Goal: Task Accomplishment & Management: Use online tool/utility

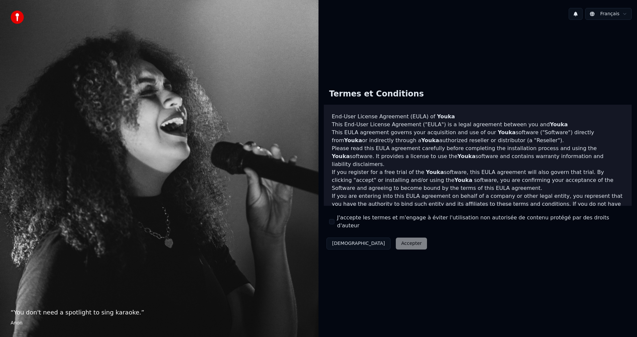
click at [334, 221] on button "J'accepte les termes et m'engage à éviter l'utilisation non autorisée de conten…" at bounding box center [331, 221] width 5 height 5
click at [374, 235] on div "Décliner Accepter" at bounding box center [377, 243] width 106 height 17
click at [396, 238] on button "Accepter" at bounding box center [411, 244] width 31 height 12
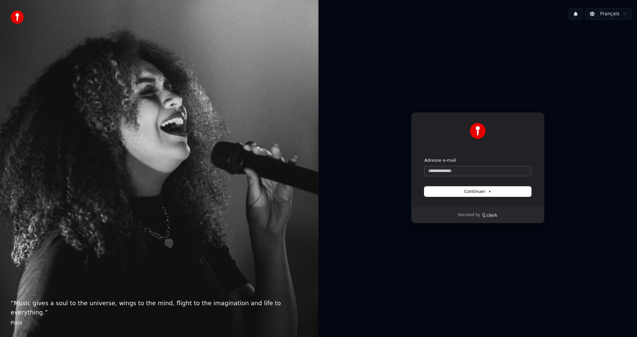
click at [448, 167] on input "Adresse e-mail" at bounding box center [477, 171] width 107 height 10
click at [470, 193] on span "Continuer" at bounding box center [477, 192] width 27 height 6
type input "**********"
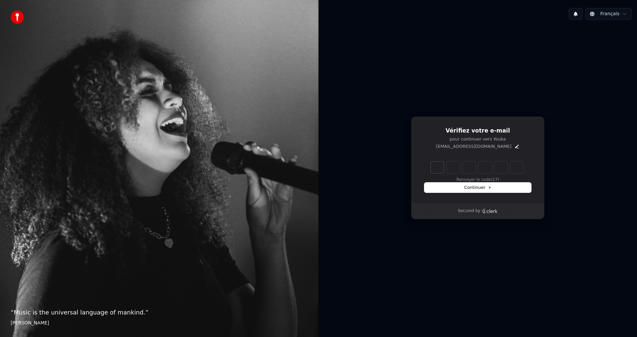
click at [433, 168] on input "Enter verification code. Digit 1" at bounding box center [436, 168] width 13 height 12
type input "*"
type input "**"
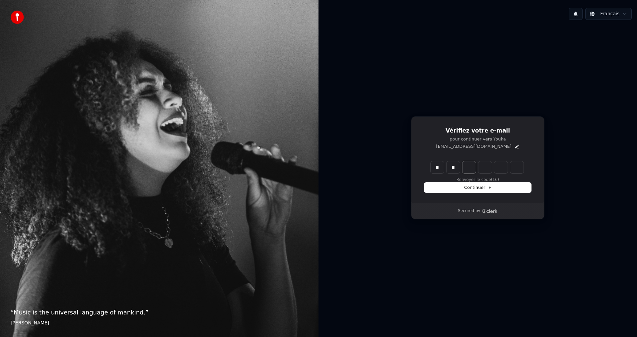
type input "*"
type input "***"
type input "*"
type input "****"
type input "*"
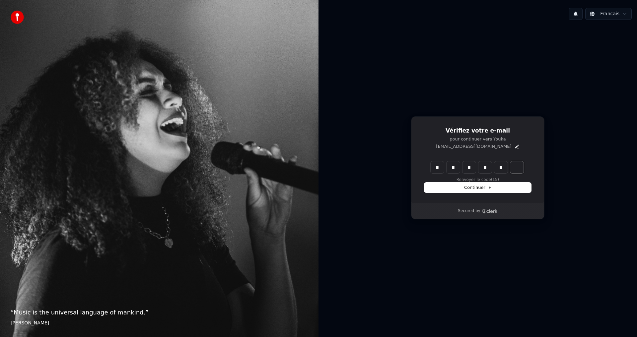
type input "*****"
type input "*"
type input "******"
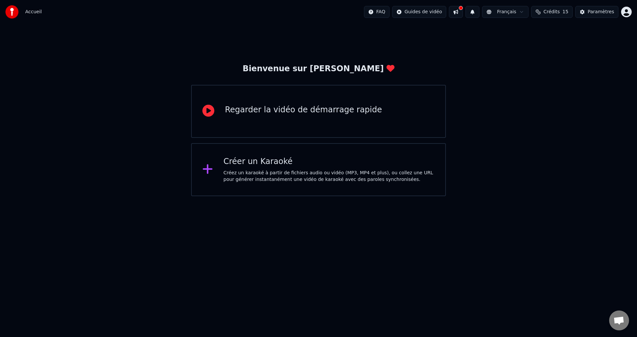
click at [260, 171] on div "Créez un karaoké à partir de fichiers audio ou vidéo (MP3, MP4 et plus), ou col…" at bounding box center [329, 176] width 211 height 13
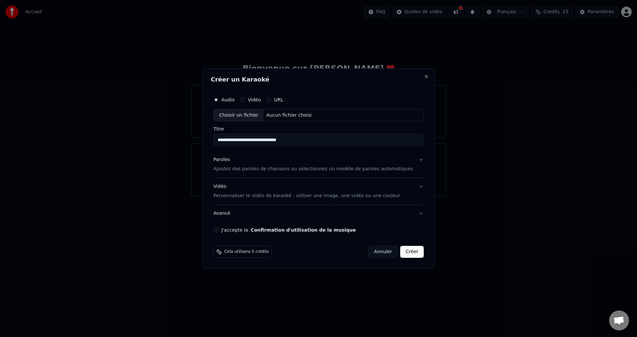
type input "**********"
click at [266, 171] on p "Ajoutez des paroles de chansons ou sélectionnez un modèle de paroles automatiqu…" at bounding box center [313, 169] width 200 height 7
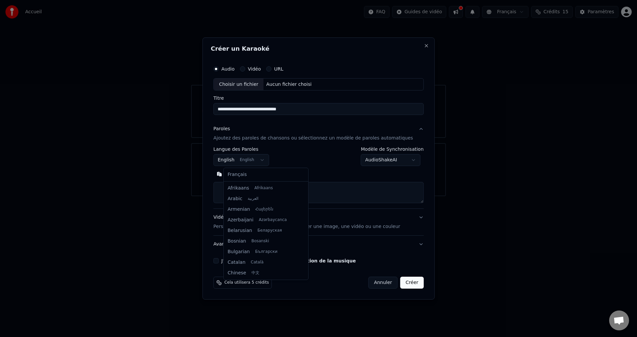
click at [267, 160] on body "**********" at bounding box center [318, 98] width 637 height 196
select select "**"
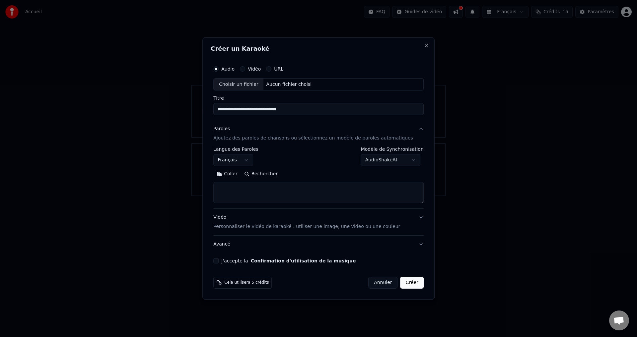
click at [244, 190] on textarea at bounding box center [318, 192] width 210 height 21
paste textarea "**********"
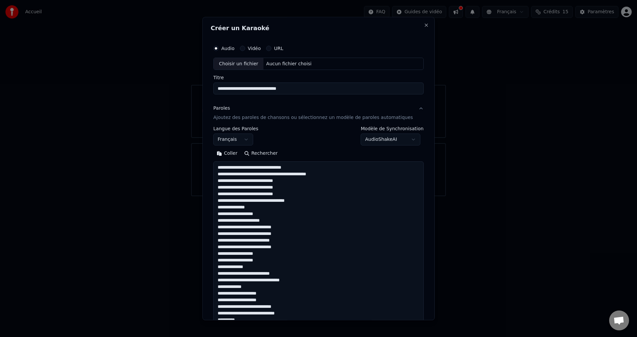
scroll to position [360, 0]
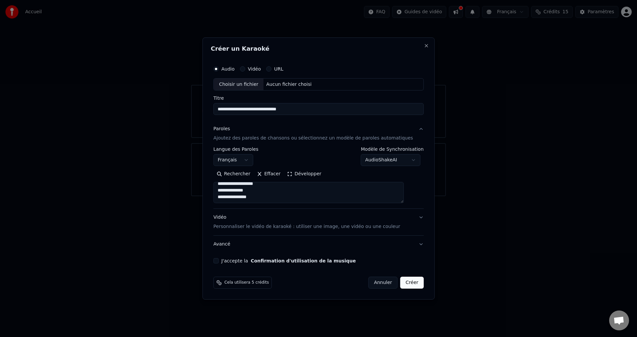
type textarea "**********"
click at [258, 83] on div "Choisir un fichier" at bounding box center [239, 85] width 50 height 12
type input "**********"
click at [219, 260] on button "J'accepte la Confirmation d'utilisation de la musique" at bounding box center [215, 260] width 5 height 5
click at [403, 284] on button "Créer" at bounding box center [411, 283] width 23 height 12
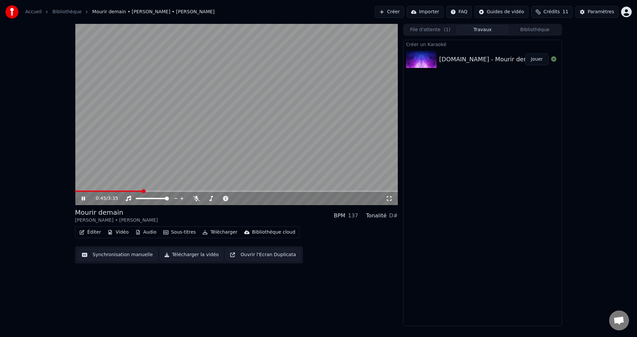
click at [258, 256] on button "Ouvrir l'Ecran Duplicata" at bounding box center [263, 255] width 75 height 12
click at [121, 256] on button "Synchronisation manuelle" at bounding box center [118, 255] width 80 height 12
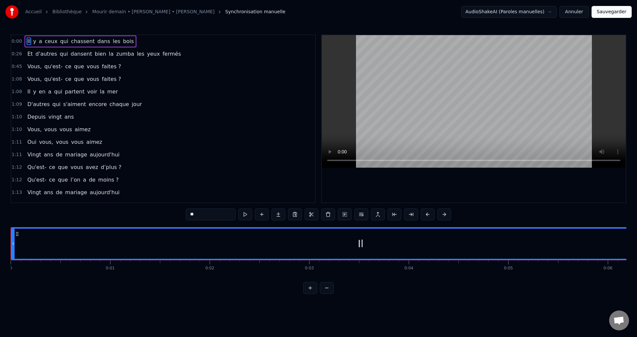
click at [19, 40] on span "0:00" at bounding box center [17, 41] width 10 height 7
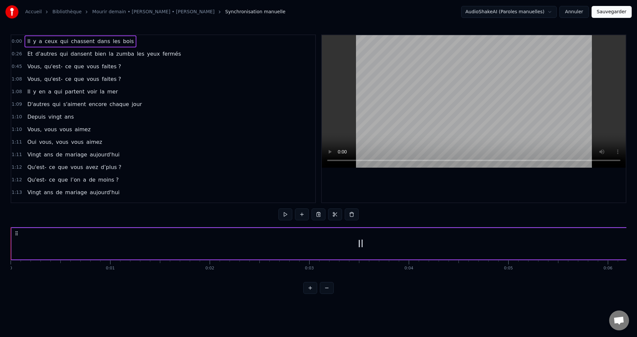
click at [19, 40] on span "0:00" at bounding box center [17, 41] width 10 height 7
drag, startPoint x: 10, startPoint y: 238, endPoint x: 63, endPoint y: 240, distance: 53.8
click at [63, 240] on div "Accueil Bibliothèque Mourir demain • [PERSON_NAME] • [PERSON_NAME] Synchronisat…" at bounding box center [318, 147] width 637 height 294
click at [40, 52] on span "d'autres" at bounding box center [46, 54] width 23 height 8
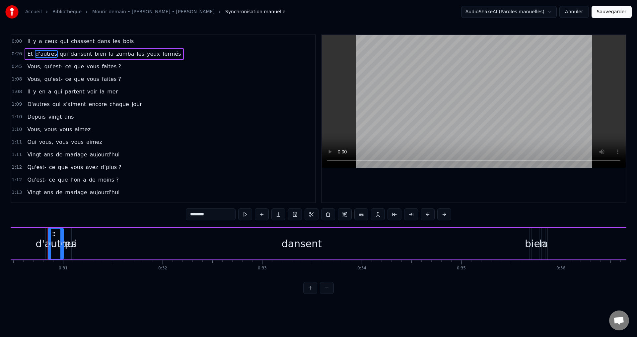
scroll to position [0, 3035]
click at [27, 40] on span "Il" at bounding box center [29, 41] width 4 height 8
type input "**"
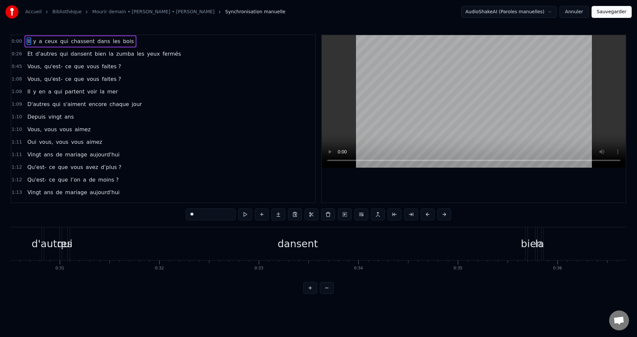
click at [16, 39] on span "0:00" at bounding box center [17, 41] width 10 height 7
click at [27, 41] on span "Il" at bounding box center [29, 41] width 4 height 8
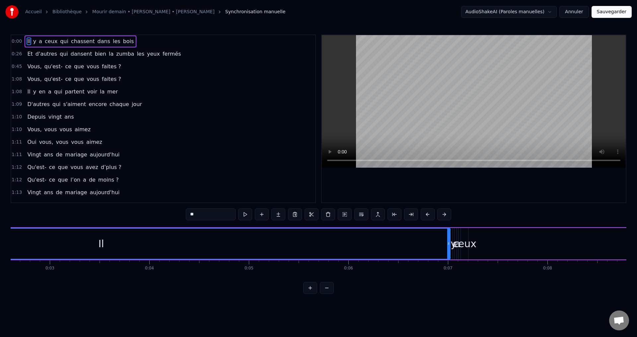
scroll to position [0, 0]
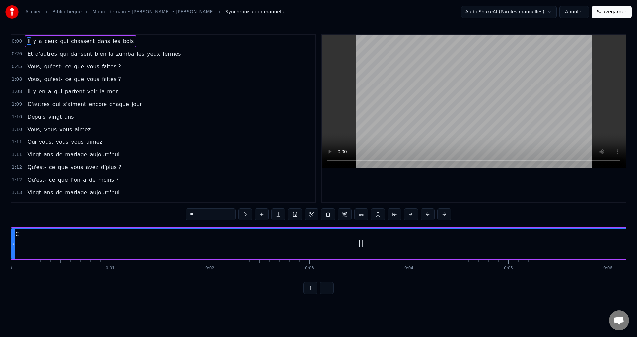
click at [361, 243] on div "Il" at bounding box center [361, 243] width 6 height 15
click at [359, 245] on div "Il" at bounding box center [361, 243] width 6 height 15
click at [36, 42] on html "Accueil Bibliothèque Mourir demain • [PERSON_NAME] • [PERSON_NAME] Synchronisat…" at bounding box center [318, 152] width 637 height 305
click at [33, 41] on span "y" at bounding box center [35, 41] width 4 height 8
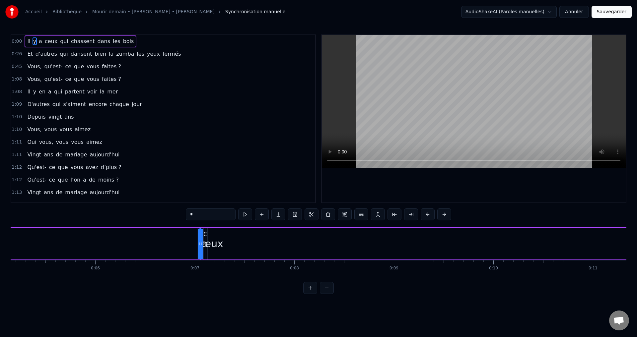
scroll to position [0, 667]
click at [27, 40] on span "Il" at bounding box center [29, 41] width 4 height 8
type input "**"
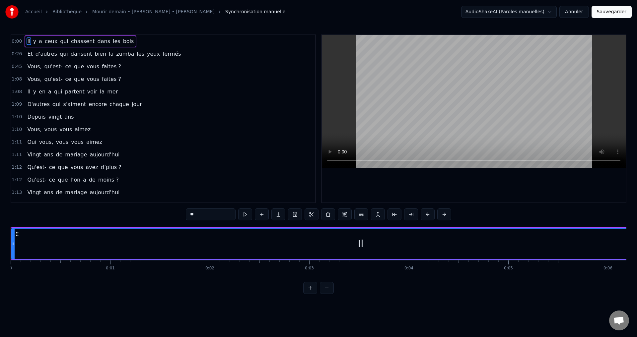
click at [17, 41] on span "0:00" at bounding box center [17, 41] width 10 height 7
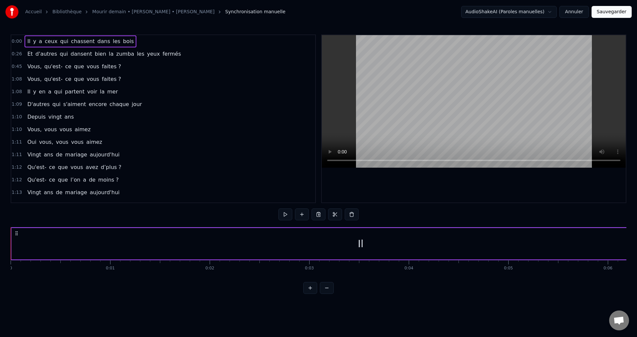
click at [16, 40] on span "0:00" at bounding box center [17, 41] width 10 height 7
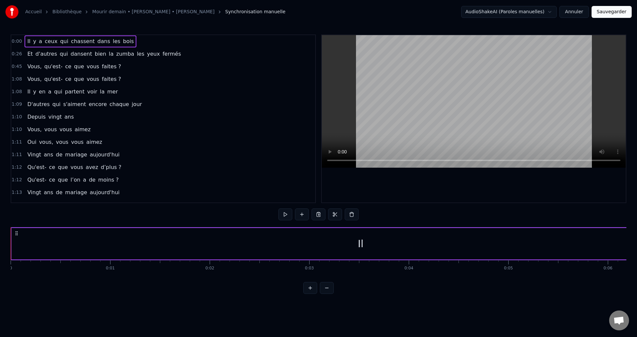
click at [16, 40] on span "0:00" at bounding box center [17, 41] width 10 height 7
click at [17, 233] on icon at bounding box center [16, 233] width 5 height 5
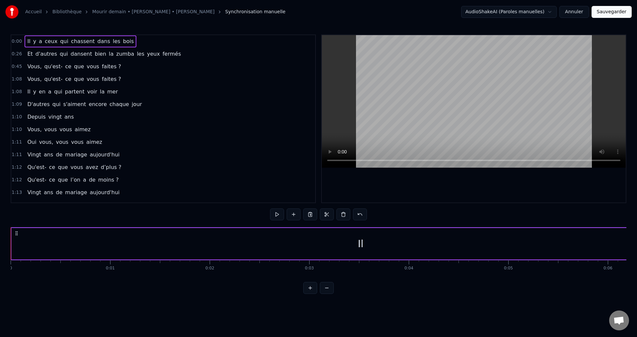
click at [17, 233] on icon at bounding box center [16, 233] width 5 height 5
click at [362, 244] on div "Il" at bounding box center [361, 243] width 6 height 15
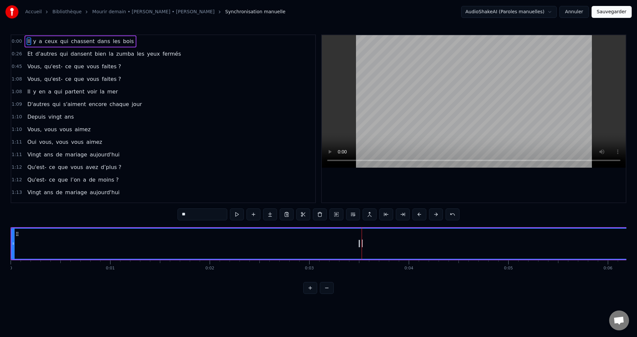
click at [312, 294] on button at bounding box center [310, 288] width 14 height 12
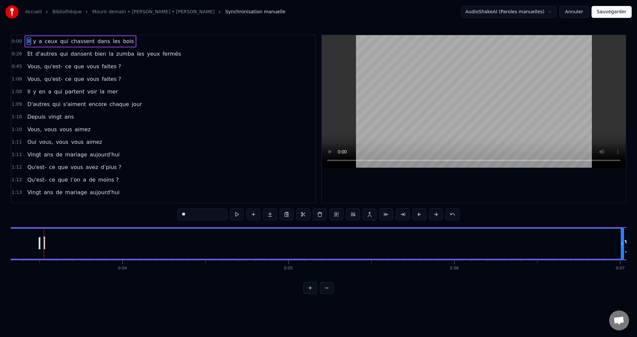
click at [312, 294] on button at bounding box center [310, 288] width 14 height 12
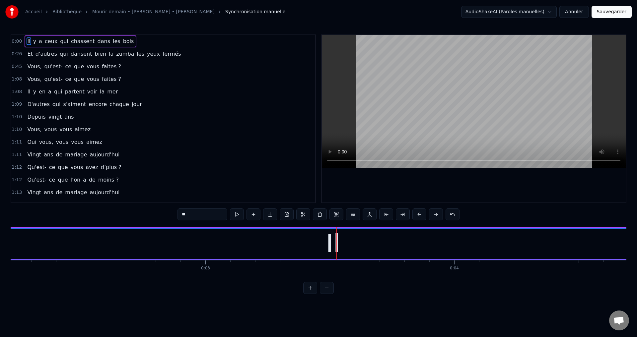
click at [326, 293] on button at bounding box center [327, 288] width 14 height 12
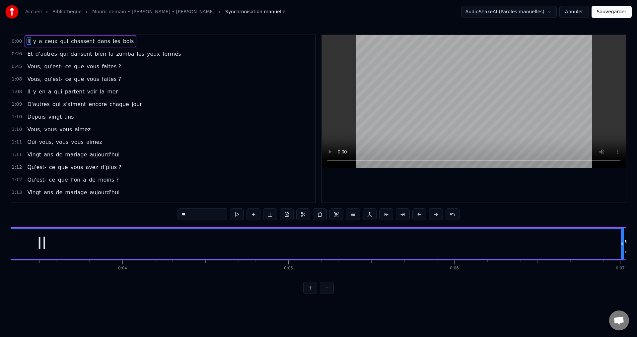
drag, startPoint x: 58, startPoint y: 40, endPoint x: 58, endPoint y: 56, distance: 16.3
click at [58, 56] on div "0:00 Il y a ceux qui chassent dans les bois 0:26 Et d'autres qui dansent bien l…" at bounding box center [163, 118] width 305 height 169
click at [59, 37] on span "qui" at bounding box center [64, 41] width 10 height 8
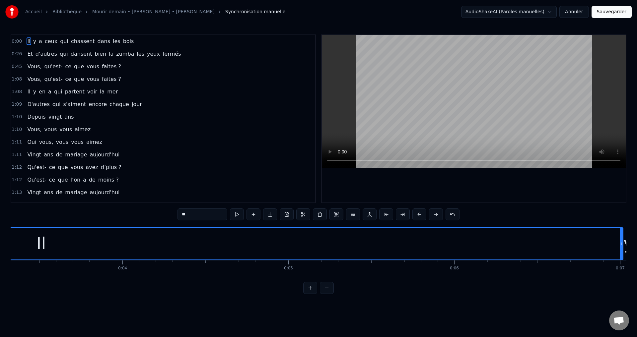
click at [33, 41] on span "y" at bounding box center [35, 41] width 4 height 8
type input "*"
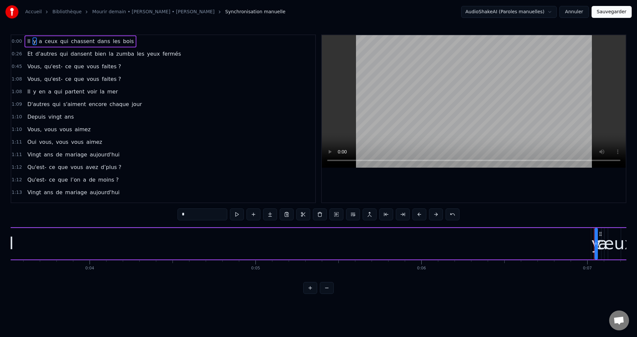
click at [39, 42] on div "Il y a ceux qui chassent dans les bois" at bounding box center [81, 41] width 112 height 12
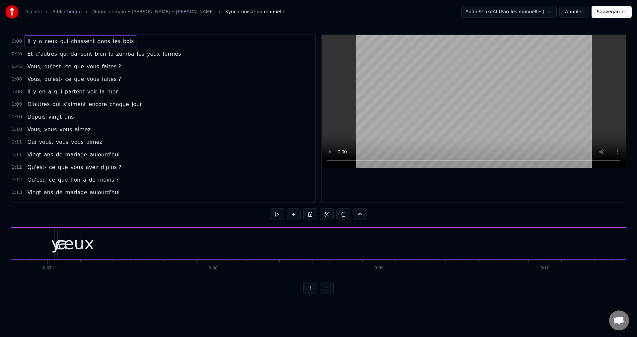
click at [53, 41] on div "Il y a ceux qui chassent dans les bois" at bounding box center [81, 41] width 112 height 12
click at [27, 39] on span "Il" at bounding box center [29, 41] width 4 height 8
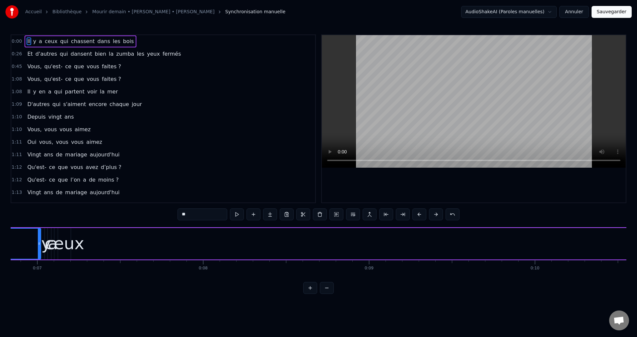
click at [27, 39] on span "Il" at bounding box center [29, 41] width 4 height 8
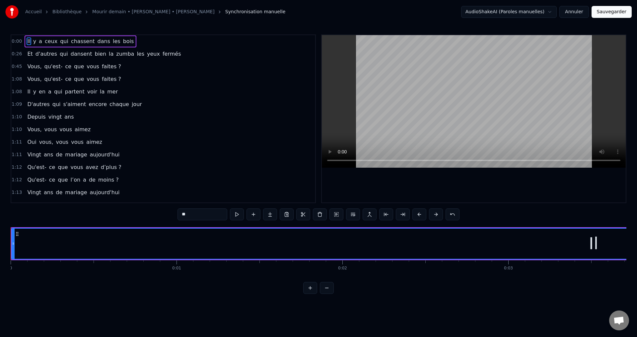
click at [192, 217] on input "**" at bounding box center [202, 215] width 50 height 12
type input "**"
click at [435, 215] on button at bounding box center [436, 215] width 14 height 12
click at [600, 248] on div "Il" at bounding box center [602, 243] width 10 height 25
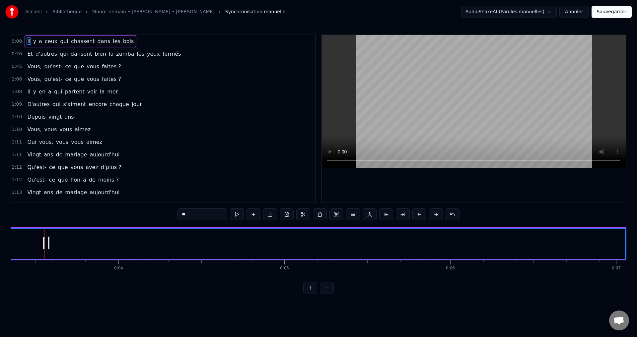
click at [27, 40] on span "Il" at bounding box center [29, 41] width 4 height 8
click at [15, 42] on span "0:00" at bounding box center [17, 41] width 10 height 7
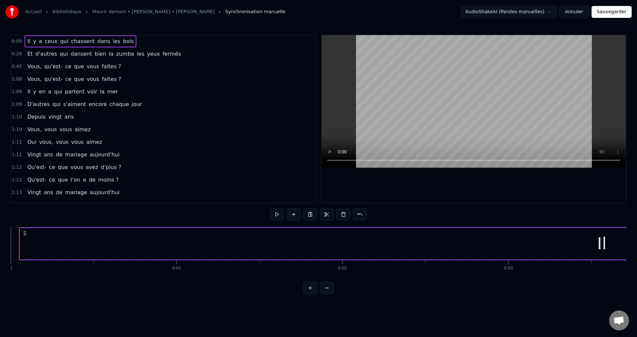
click at [17, 54] on span "0:26" at bounding box center [17, 54] width 10 height 7
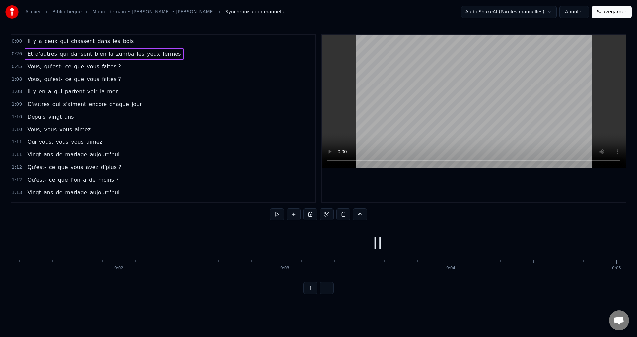
click at [17, 54] on span "0:26" at bounding box center [17, 54] width 10 height 7
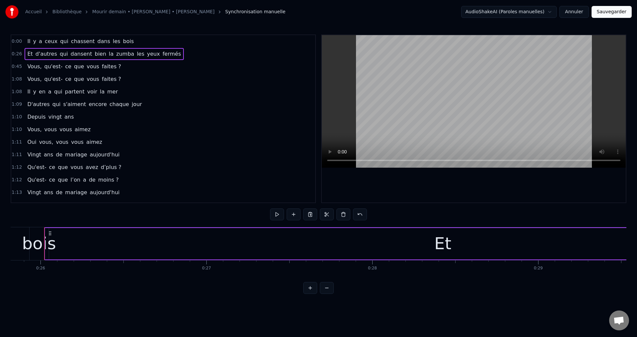
click at [25, 43] on div "Il y a ceux qui chassent dans les bois" at bounding box center [81, 41] width 112 height 12
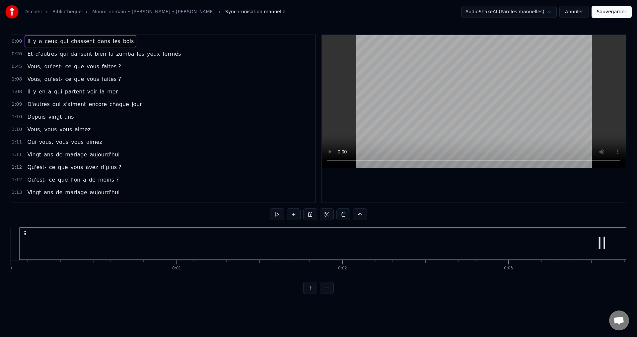
drag, startPoint x: 20, startPoint y: 246, endPoint x: 314, endPoint y: 238, distance: 293.9
click at [308, 237] on div "Il" at bounding box center [602, 244] width 1164 height 32
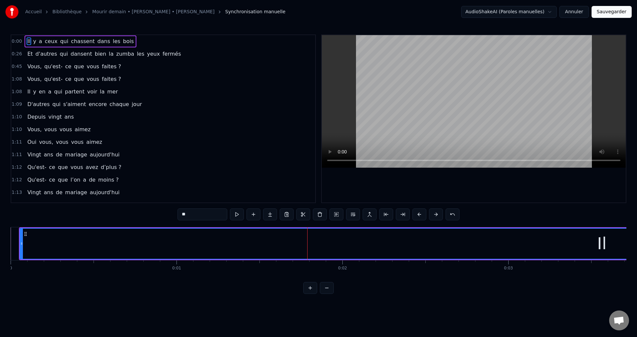
drag, startPoint x: 323, startPoint y: 238, endPoint x: 204, endPoint y: 244, distance: 118.6
click at [202, 243] on div "Il" at bounding box center [601, 244] width 1163 height 30
click at [591, 239] on div "Il" at bounding box center [601, 244] width 1163 height 30
click at [592, 238] on div "Il" at bounding box center [601, 244] width 1163 height 30
click at [596, 241] on div "Il" at bounding box center [601, 244] width 1163 height 30
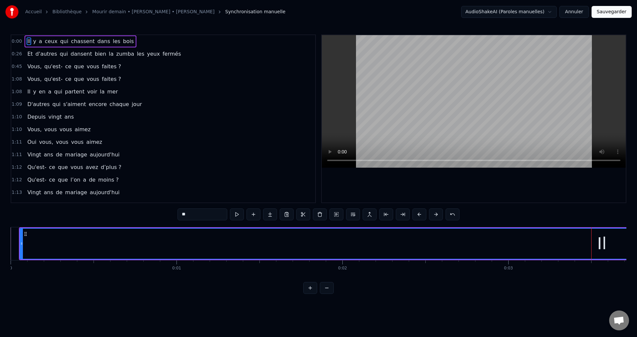
click at [596, 241] on div "Il" at bounding box center [601, 244] width 1163 height 30
click at [438, 237] on div "Il" at bounding box center [49, 244] width 1163 height 30
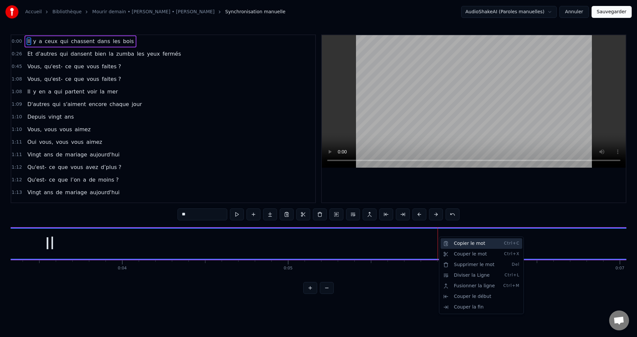
click at [457, 245] on div "Copier le mot Ctrl+C" at bounding box center [481, 243] width 82 height 11
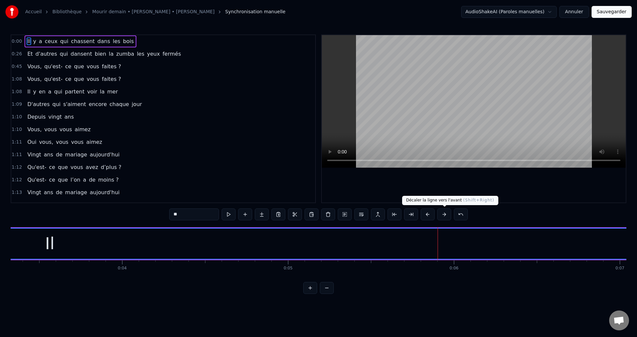
click at [443, 214] on button at bounding box center [444, 215] width 14 height 12
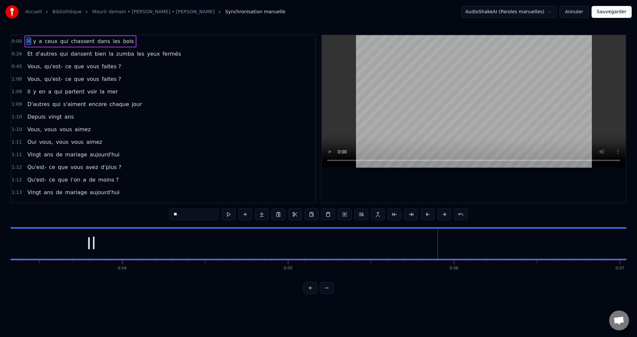
click at [443, 214] on button at bounding box center [444, 215] width 14 height 12
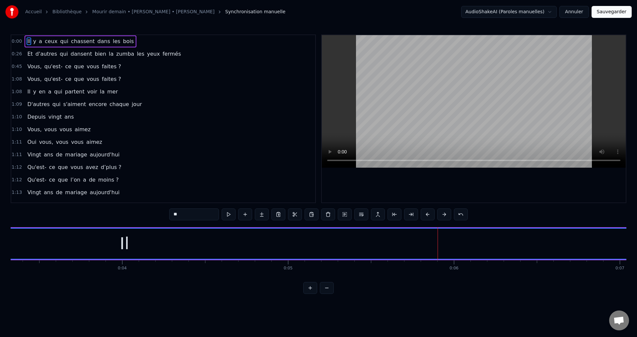
click at [443, 214] on button at bounding box center [444, 215] width 14 height 12
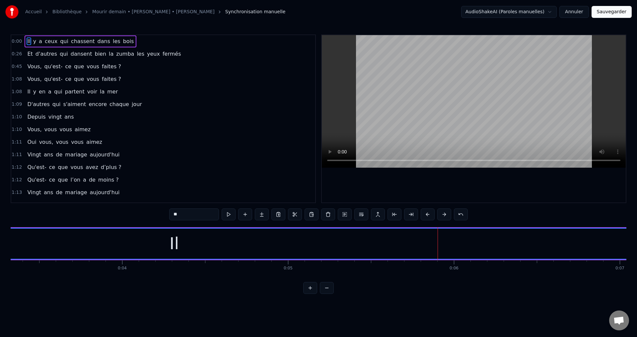
click at [443, 214] on button at bounding box center [444, 215] width 14 height 12
click at [446, 214] on button at bounding box center [444, 215] width 14 height 12
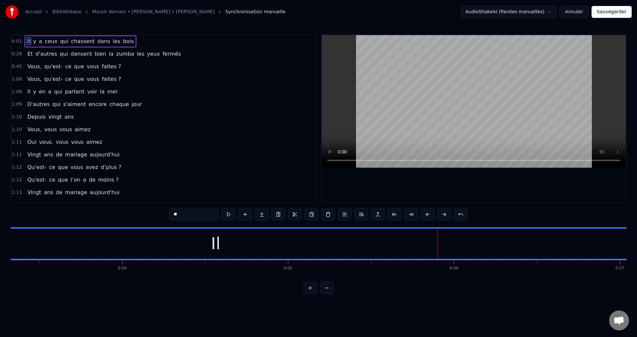
click at [446, 214] on button at bounding box center [444, 215] width 14 height 12
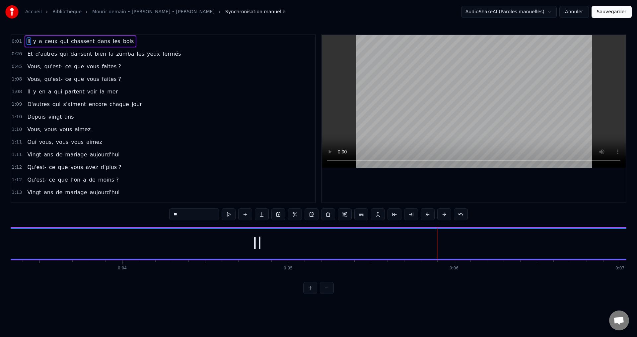
click at [446, 214] on button at bounding box center [444, 215] width 14 height 12
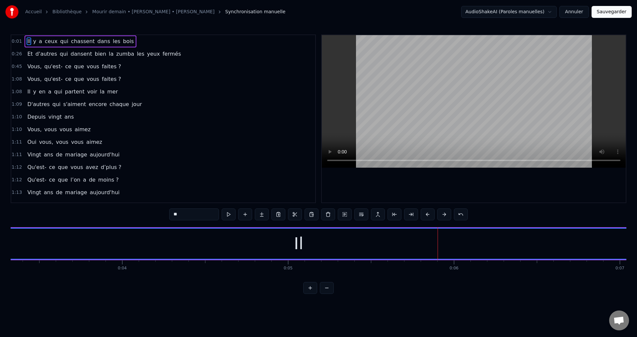
click at [446, 214] on button at bounding box center [444, 215] width 14 height 12
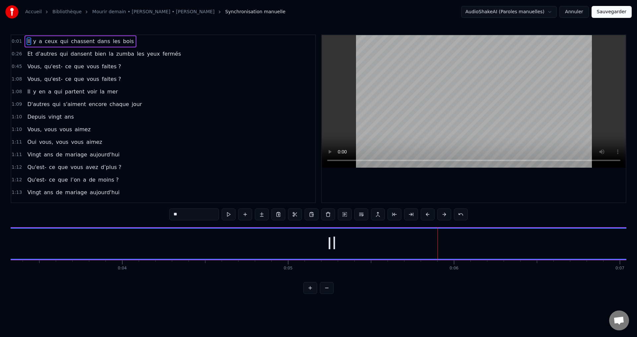
click at [446, 214] on button at bounding box center [444, 215] width 14 height 12
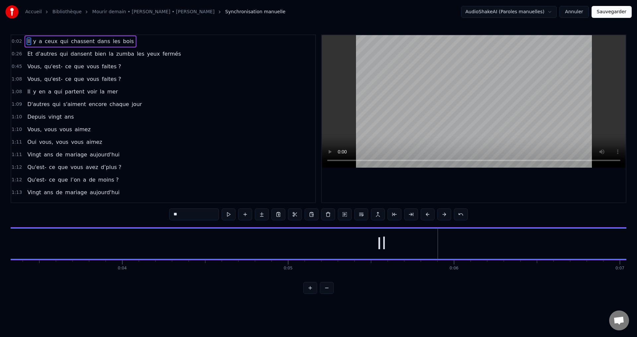
click at [446, 214] on button at bounding box center [444, 215] width 14 height 12
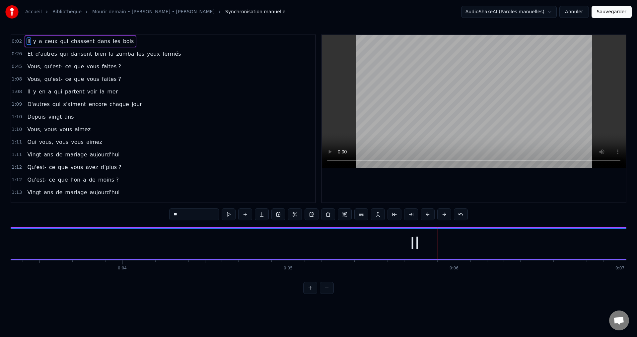
click at [446, 214] on button at bounding box center [444, 215] width 14 height 12
click at [446, 216] on button at bounding box center [444, 215] width 14 height 12
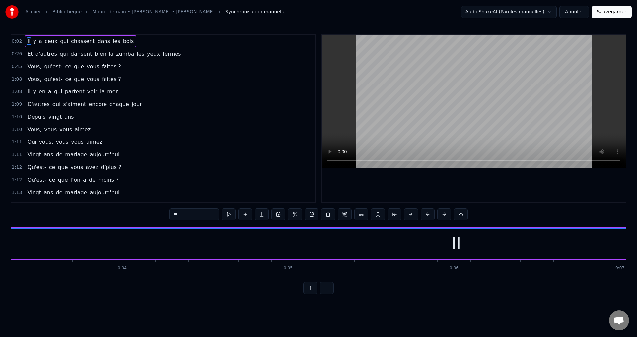
click at [446, 216] on button at bounding box center [444, 215] width 14 height 12
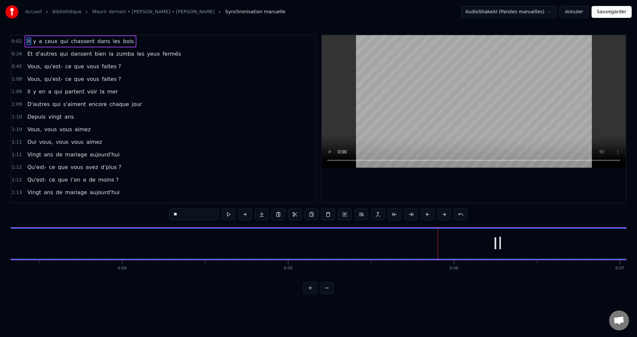
click at [446, 216] on button at bounding box center [444, 215] width 14 height 12
click at [412, 216] on button at bounding box center [411, 215] width 14 height 12
drag, startPoint x: 436, startPoint y: 242, endPoint x: 583, endPoint y: 231, distance: 147.0
click at [583, 231] on div at bounding box center [582, 244] width 3 height 30
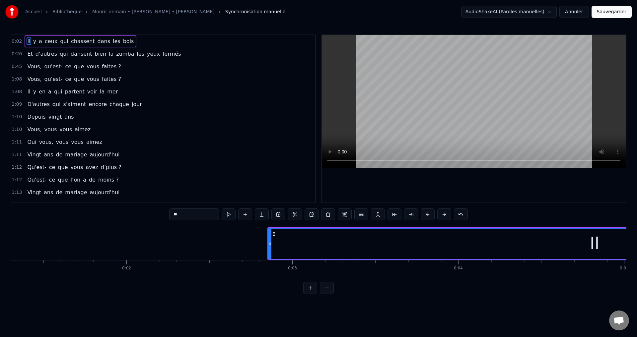
scroll to position [0, 275]
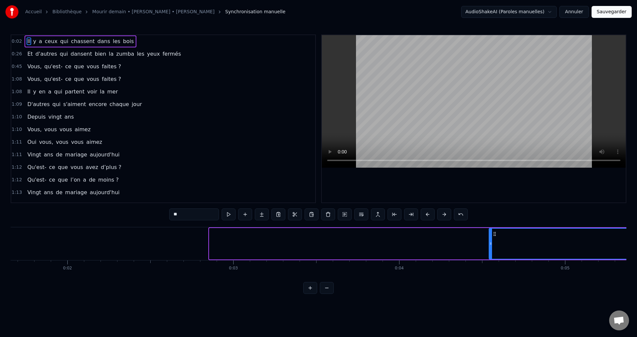
drag, startPoint x: 212, startPoint y: 244, endPoint x: 507, endPoint y: 239, distance: 295.2
click at [492, 239] on div at bounding box center [490, 244] width 3 height 30
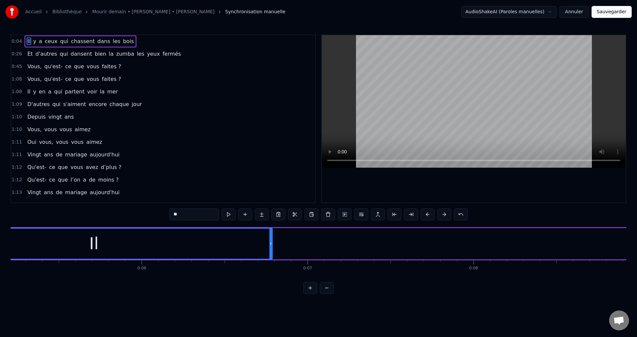
scroll to position [0, 824]
drag, startPoint x: 158, startPoint y: 238, endPoint x: 297, endPoint y: 239, distance: 139.3
click at [297, 239] on div "Il" at bounding box center [133, 244] width 356 height 30
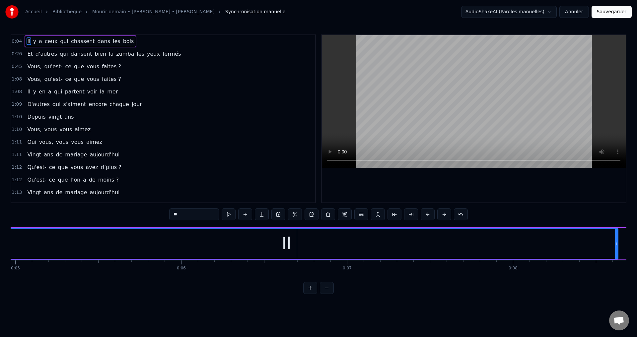
drag, startPoint x: 309, startPoint y: 241, endPoint x: 596, endPoint y: 232, distance: 287.0
click at [618, 231] on div "Il" at bounding box center [286, 244] width 662 height 30
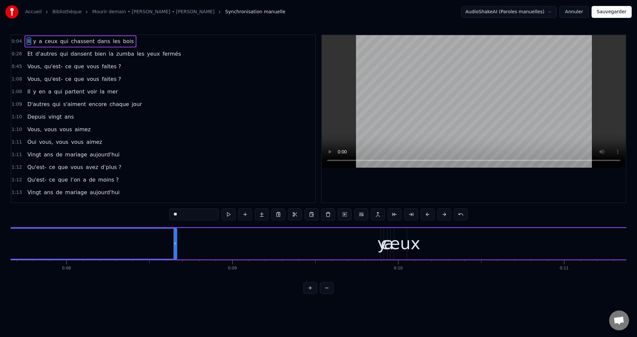
scroll to position [0, 1400]
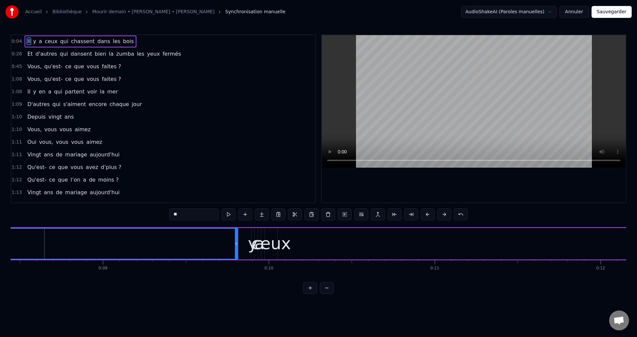
drag, startPoint x: 44, startPoint y: 241, endPoint x: 235, endPoint y: 239, distance: 190.4
click at [235, 239] on div at bounding box center [236, 244] width 3 height 30
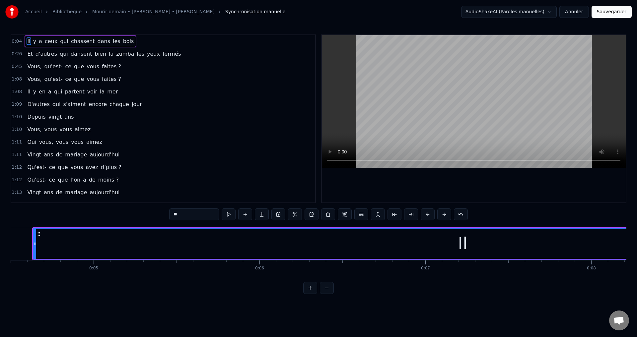
scroll to position [0, 569]
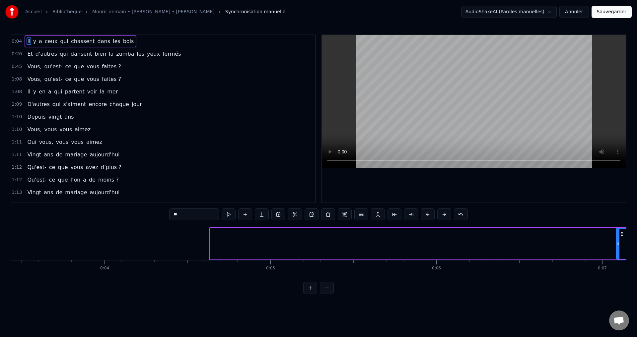
drag, startPoint x: 211, startPoint y: 243, endPoint x: 617, endPoint y: 243, distance: 406.3
click at [617, 243] on icon at bounding box center [618, 243] width 3 height 5
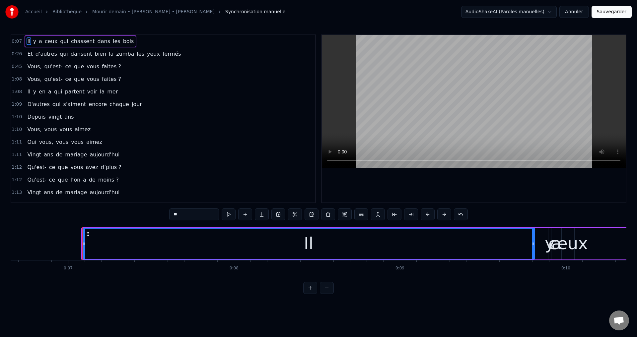
scroll to position [0, 1141]
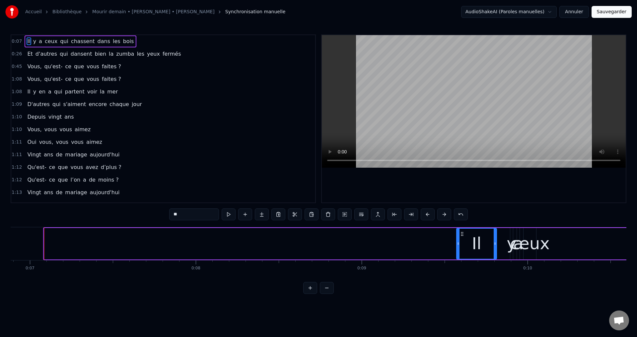
drag, startPoint x: 46, startPoint y: 243, endPoint x: 458, endPoint y: 251, distance: 412.3
click at [458, 251] on div at bounding box center [458, 244] width 3 height 30
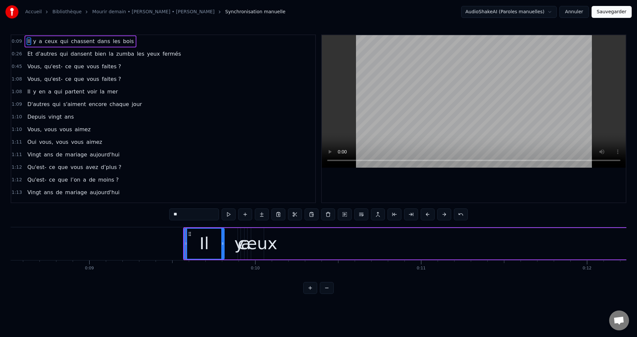
scroll to position [0, 1453]
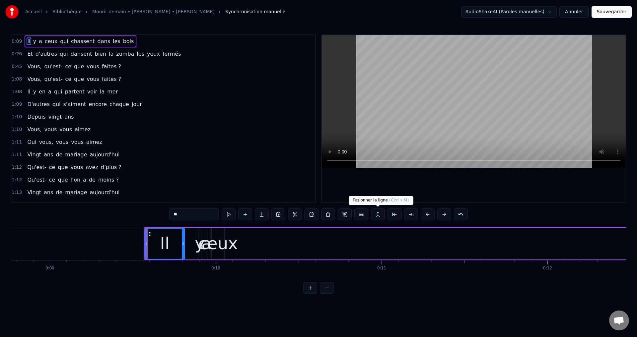
click at [377, 213] on button at bounding box center [378, 215] width 14 height 12
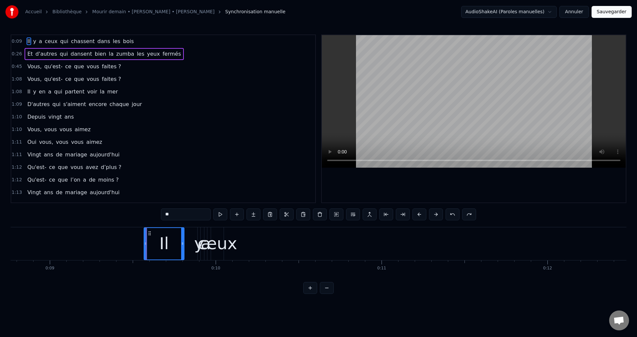
click at [212, 244] on div "ceux" at bounding box center [217, 243] width 40 height 25
type input "****"
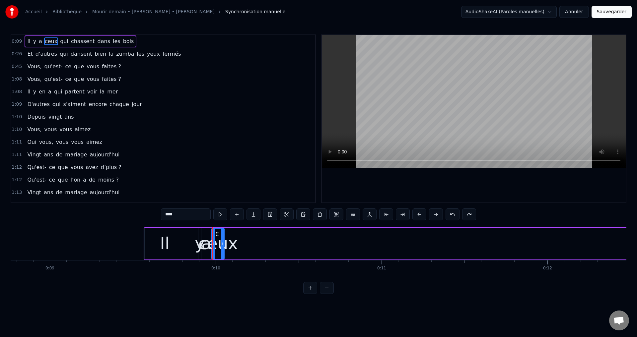
drag, startPoint x: 218, startPoint y: 244, endPoint x: 291, endPoint y: 245, distance: 73.0
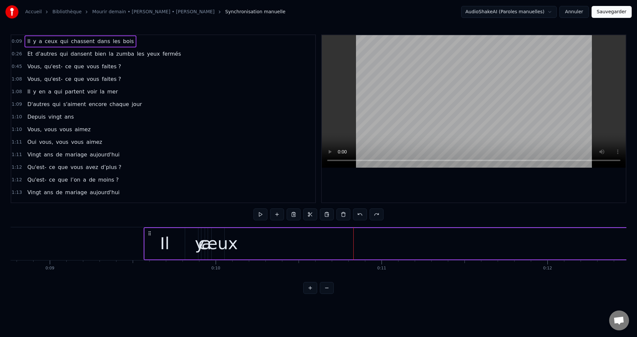
click at [231, 246] on div "ceux" at bounding box center [218, 243] width 40 height 25
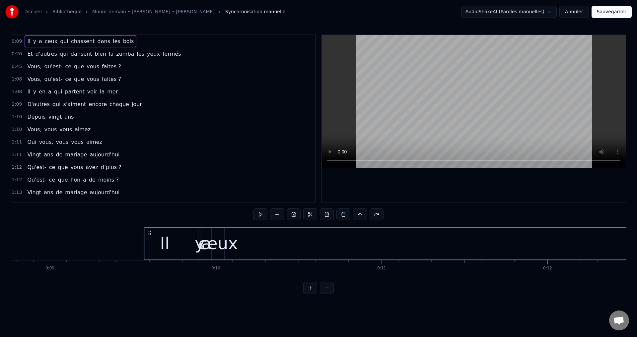
click at [211, 244] on div "ceux" at bounding box center [218, 243] width 40 height 25
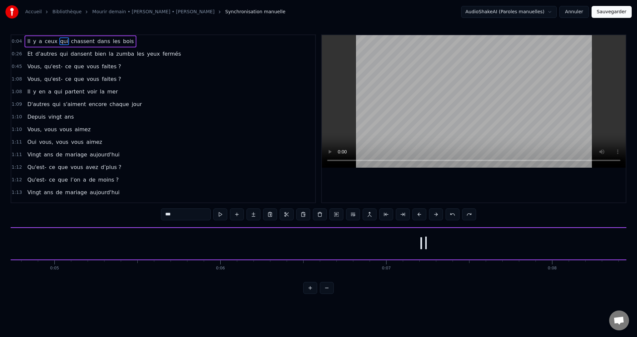
scroll to position [0, 746]
click at [33, 243] on div "Il" at bounding box center [462, 244] width 859 height 32
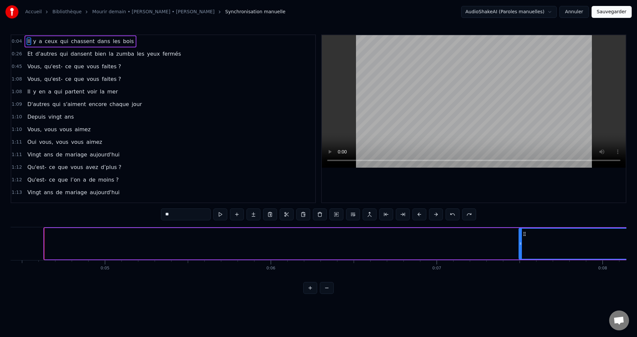
drag, startPoint x: 46, startPoint y: 242, endPoint x: 521, endPoint y: 252, distance: 474.3
click at [521, 252] on div at bounding box center [520, 244] width 3 height 30
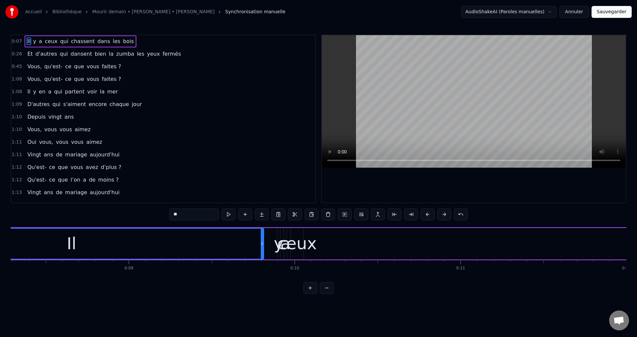
scroll to position [0, 1336]
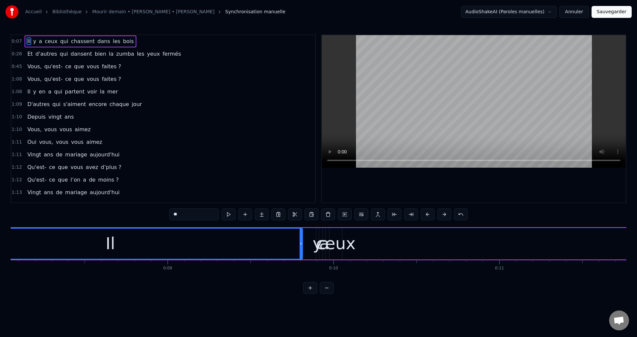
click at [323, 243] on div "ceux" at bounding box center [336, 243] width 40 height 25
type input "****"
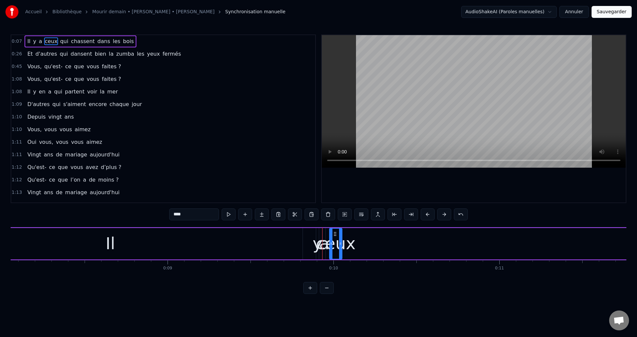
click at [351, 244] on div "ceux" at bounding box center [336, 243] width 40 height 25
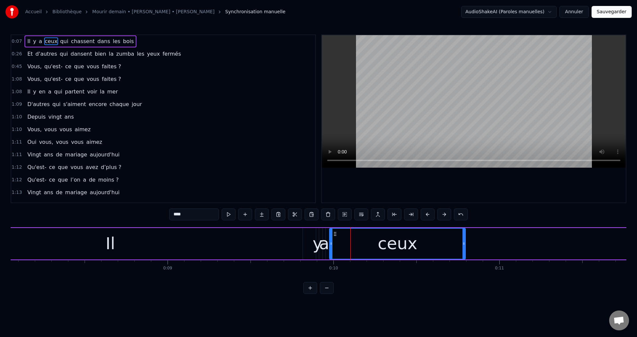
drag, startPoint x: 341, startPoint y: 243, endPoint x: 495, endPoint y: 241, distance: 154.2
click at [465, 241] on icon at bounding box center [463, 243] width 3 height 5
drag, startPoint x: 450, startPoint y: 246, endPoint x: 517, endPoint y: 245, distance: 66.3
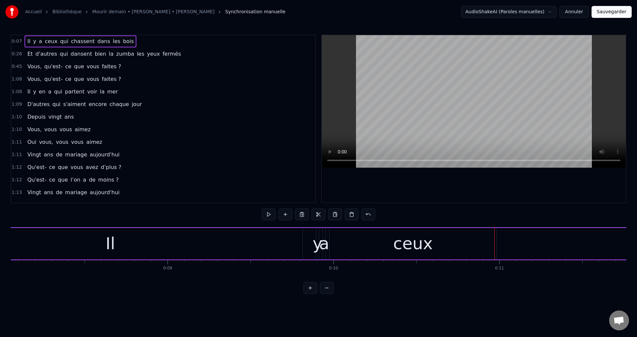
click at [327, 243] on div "a" at bounding box center [324, 243] width 10 height 25
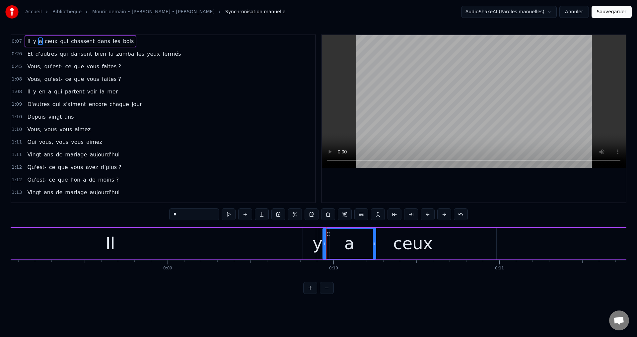
drag, startPoint x: 324, startPoint y: 244, endPoint x: 375, endPoint y: 243, distance: 50.4
click at [375, 243] on icon at bounding box center [374, 243] width 3 height 5
type input "***"
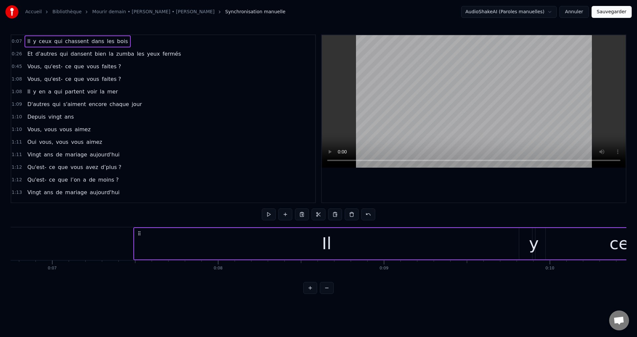
scroll to position [0, 1316]
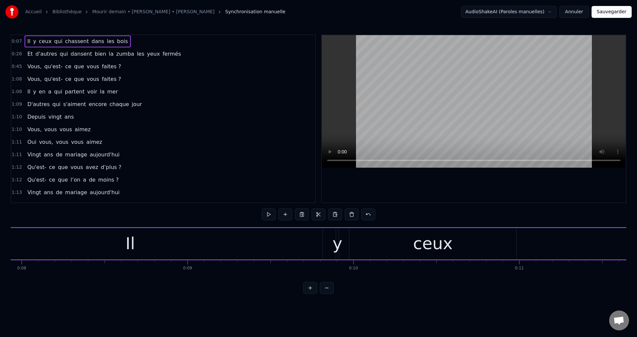
click at [337, 247] on div "y" at bounding box center [337, 243] width 10 height 25
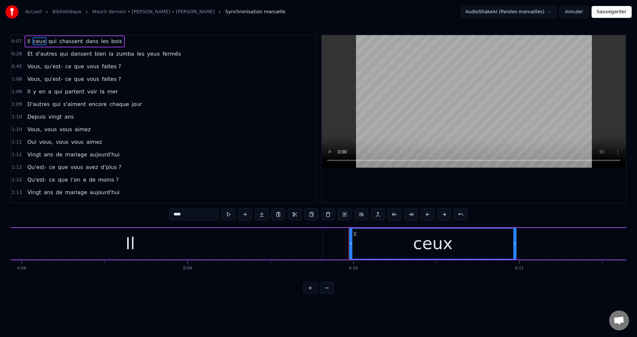
click at [395, 240] on div "ceux" at bounding box center [433, 244] width 166 height 30
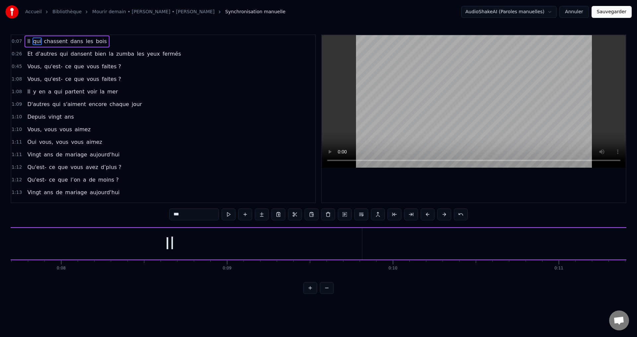
scroll to position [0, 1198]
click at [249, 246] on div "Il" at bounding box center [248, 243] width 10 height 25
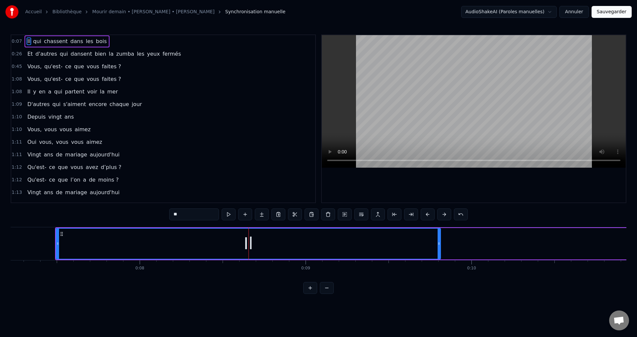
click at [187, 212] on input "**" at bounding box center [194, 215] width 50 height 12
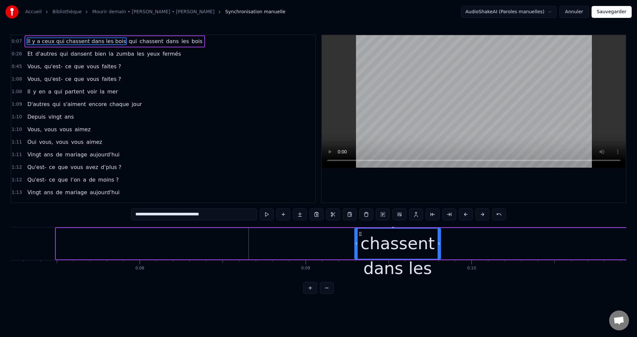
drag, startPoint x: 57, startPoint y: 244, endPoint x: 335, endPoint y: 245, distance: 277.6
click at [355, 245] on icon at bounding box center [356, 243] width 3 height 5
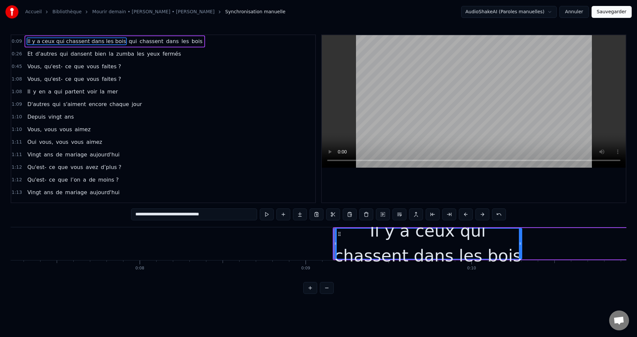
drag, startPoint x: 438, startPoint y: 241, endPoint x: 601, endPoint y: 247, distance: 162.3
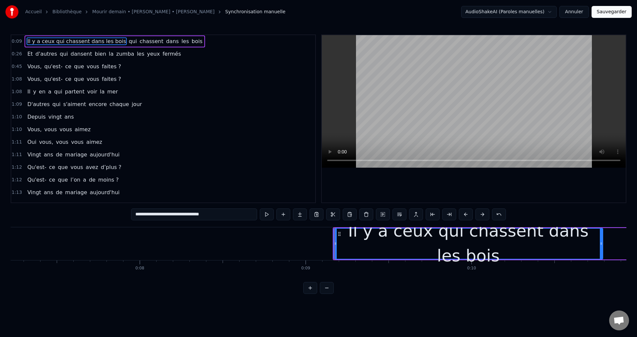
click at [601, 247] on div at bounding box center [601, 244] width 3 height 30
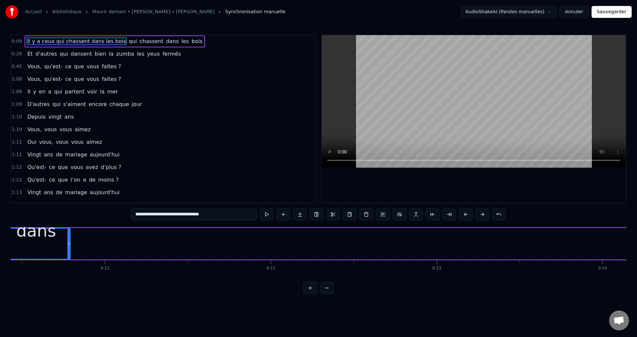
scroll to position [0, 1753]
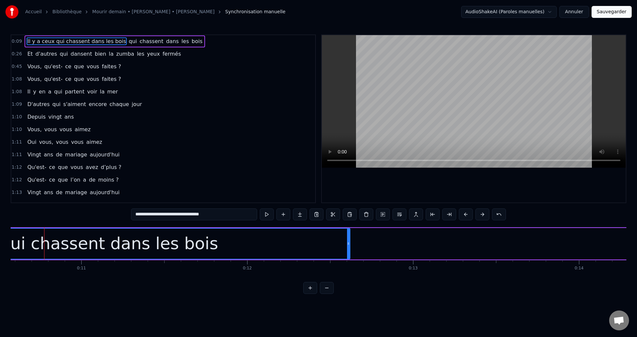
drag, startPoint x: 45, startPoint y: 242, endPoint x: 379, endPoint y: 245, distance: 334.0
click at [350, 245] on icon at bounding box center [348, 243] width 3 height 5
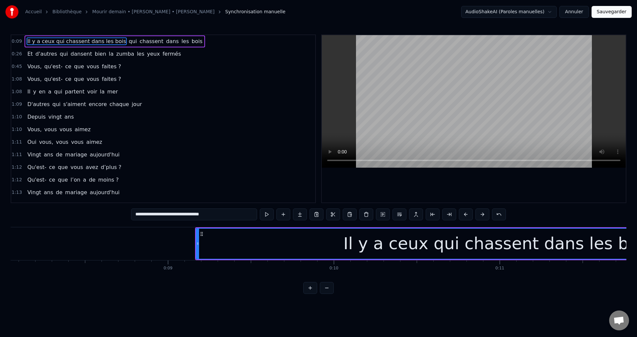
scroll to position [0, 1492]
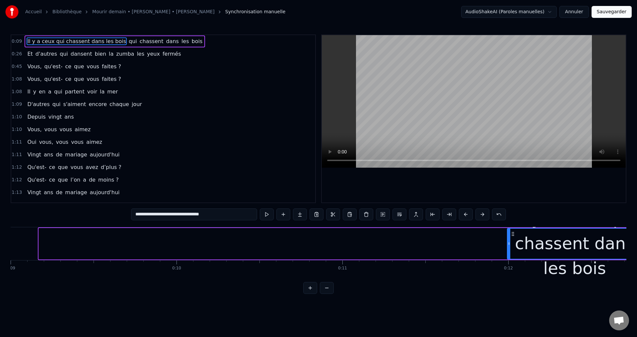
drag, startPoint x: 39, startPoint y: 244, endPoint x: 507, endPoint y: 246, distance: 468.3
click at [507, 246] on icon at bounding box center [508, 243] width 3 height 5
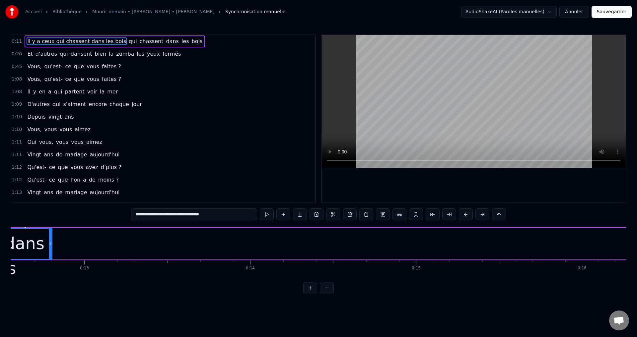
scroll to position [0, 1943]
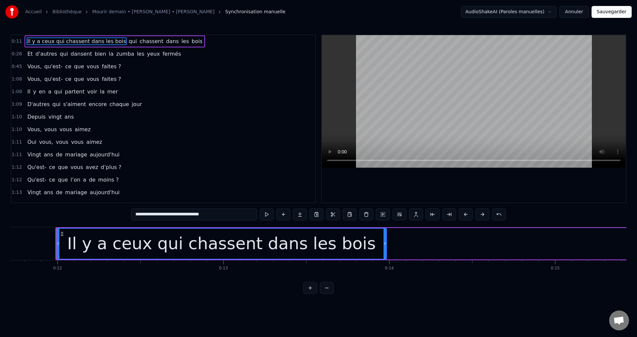
drag, startPoint x: 190, startPoint y: 243, endPoint x: 385, endPoint y: 243, distance: 195.3
click at [385, 243] on icon at bounding box center [384, 243] width 3 height 5
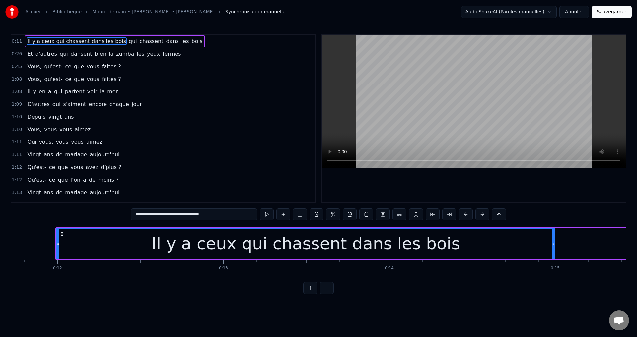
drag, startPoint x: 385, startPoint y: 244, endPoint x: 553, endPoint y: 250, distance: 168.6
click at [553, 250] on div at bounding box center [553, 244] width 3 height 30
click at [60, 244] on icon at bounding box center [59, 243] width 3 height 5
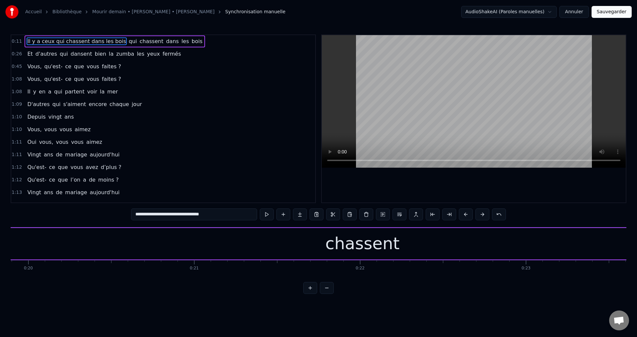
scroll to position [0, 2749]
click at [504, 239] on div "qui" at bounding box center [503, 243] width 26 height 25
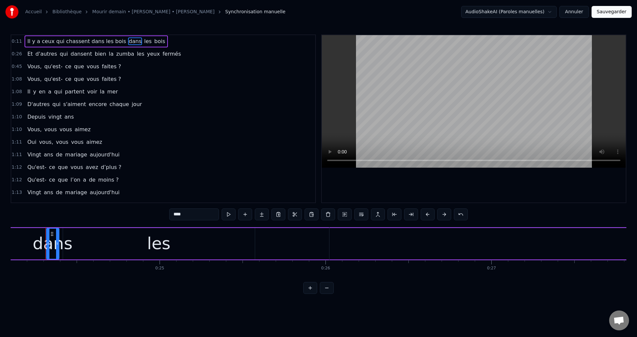
scroll to position [0, 3998]
click at [51, 243] on div "dans" at bounding box center [51, 243] width 40 height 25
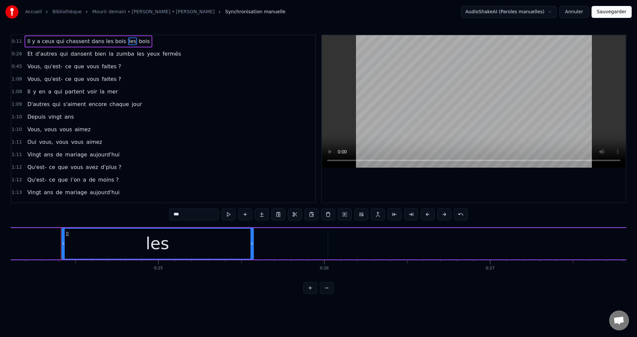
click at [146, 245] on div "les" at bounding box center [157, 244] width 191 height 30
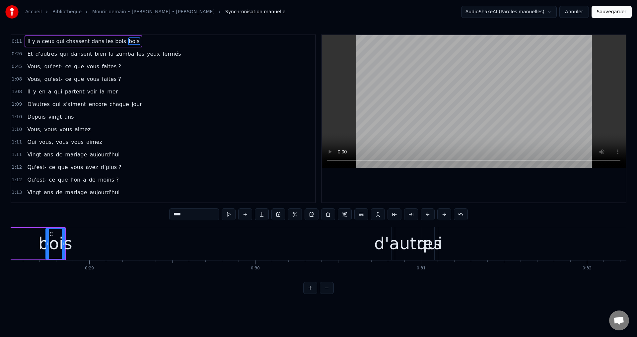
scroll to position [0, 4731]
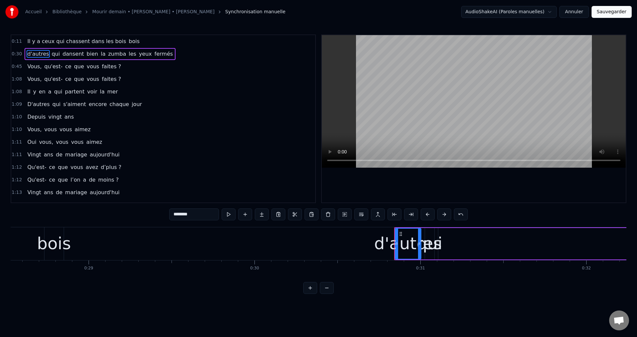
click at [48, 244] on div "bois" at bounding box center [54, 243] width 34 height 25
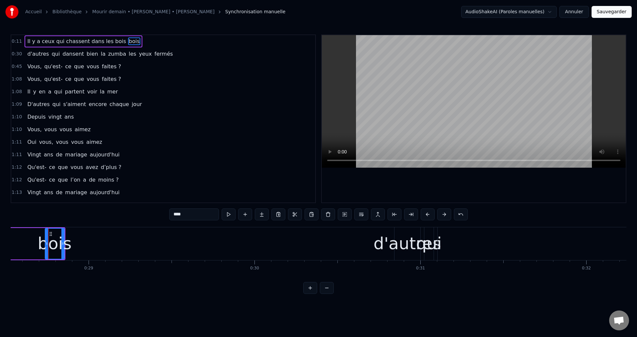
type input "********"
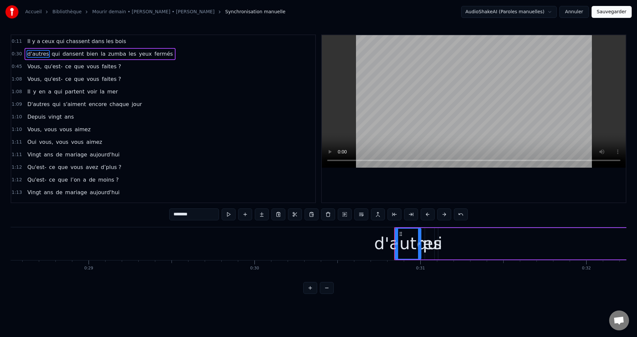
click at [383, 243] on div "d'autres" at bounding box center [408, 243] width 68 height 25
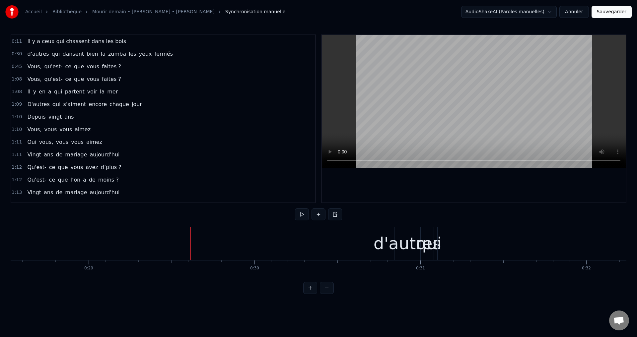
click at [404, 246] on div "d'autres" at bounding box center [407, 243] width 68 height 25
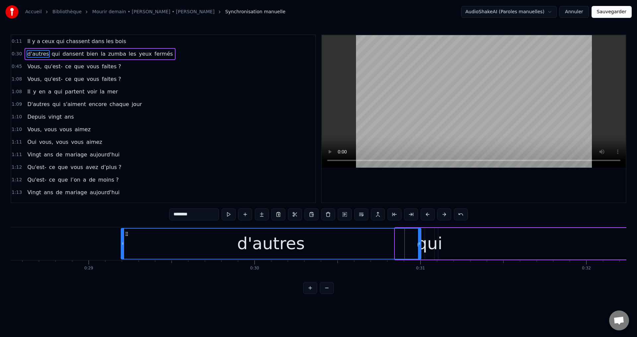
drag, startPoint x: 397, startPoint y: 246, endPoint x: 47, endPoint y: 249, distance: 349.2
click at [121, 249] on div at bounding box center [122, 244] width 3 height 30
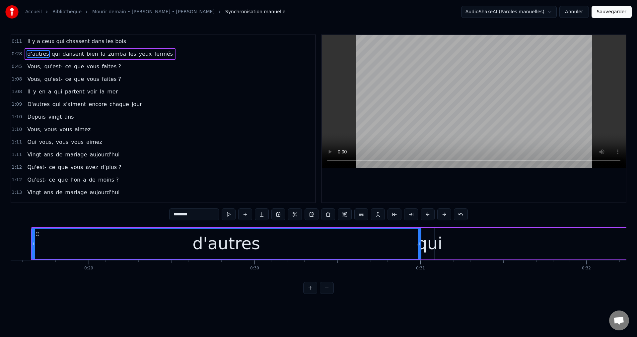
scroll to position [0, 4720]
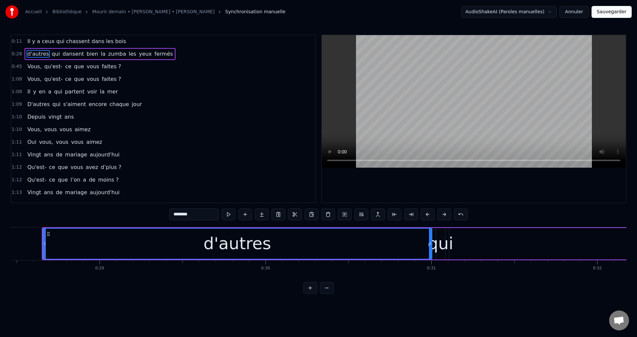
drag, startPoint x: 243, startPoint y: 252, endPoint x: 237, endPoint y: 251, distance: 6.0
click at [243, 251] on div "d'autres" at bounding box center [237, 243] width 68 height 25
drag, startPoint x: 209, startPoint y: 243, endPoint x: 214, endPoint y: 246, distance: 5.9
click at [209, 243] on div "d'autres" at bounding box center [237, 243] width 68 height 25
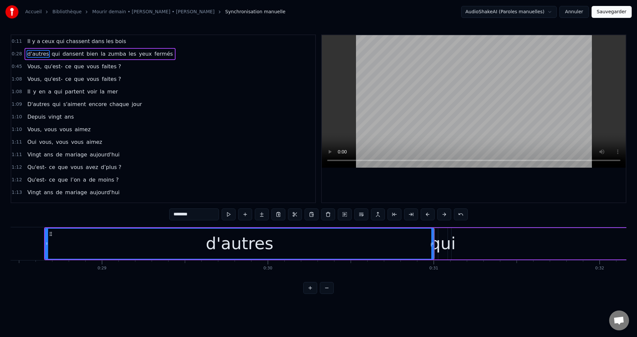
click at [210, 246] on div "d'autres" at bounding box center [239, 244] width 388 height 30
click at [35, 54] on span "d'autres" at bounding box center [38, 54] width 23 height 8
click at [172, 211] on input "********" at bounding box center [194, 215] width 50 height 12
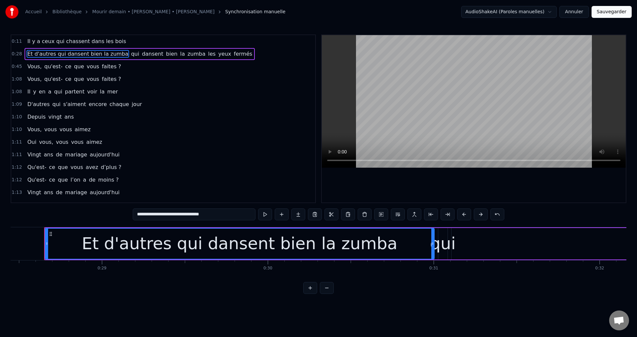
click at [324, 292] on button at bounding box center [327, 288] width 14 height 12
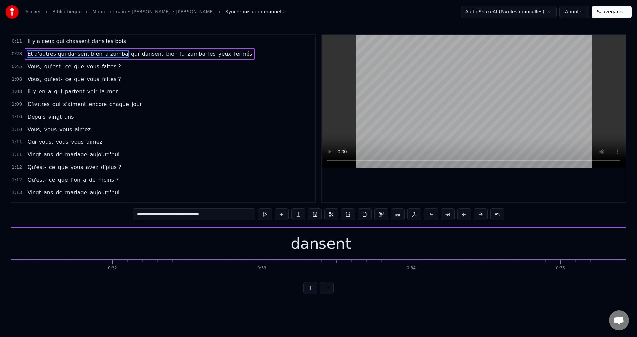
click at [325, 292] on button at bounding box center [327, 288] width 14 height 12
click at [325, 293] on button at bounding box center [327, 288] width 14 height 12
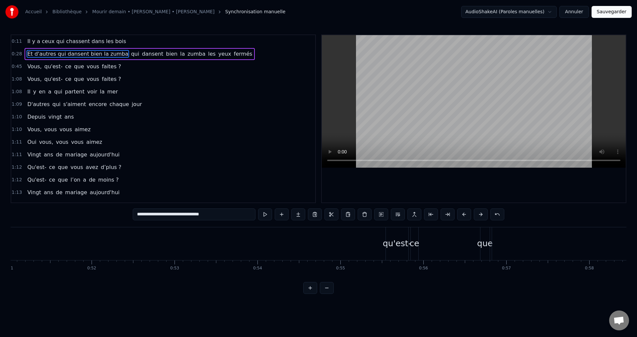
click at [326, 293] on button at bounding box center [327, 288] width 14 height 12
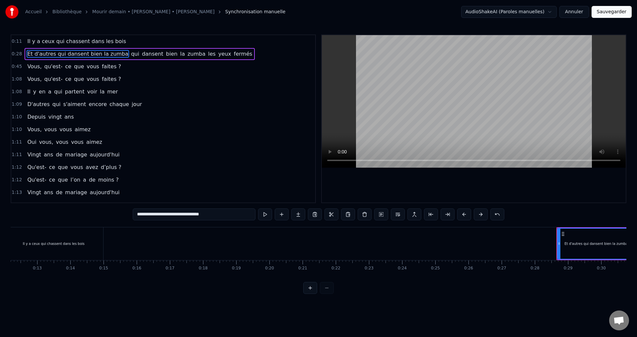
scroll to position [0, 381]
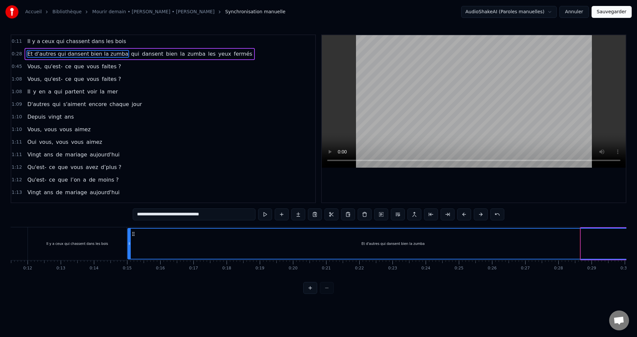
drag, startPoint x: 582, startPoint y: 244, endPoint x: 129, endPoint y: 257, distance: 453.2
click at [129, 257] on div at bounding box center [129, 244] width 3 height 30
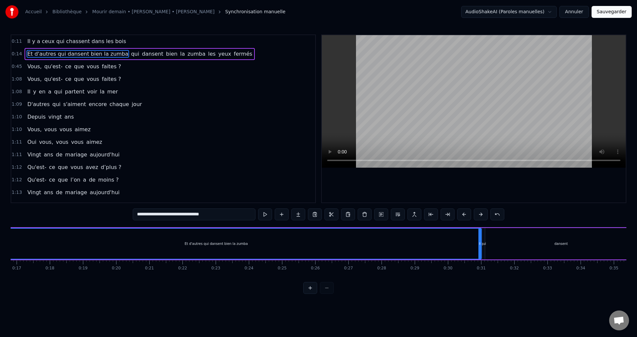
scroll to position [0, 574]
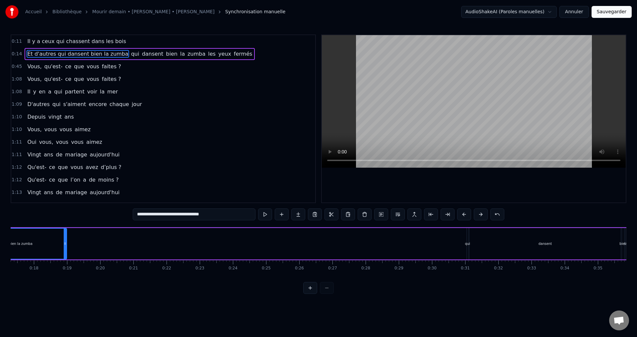
drag, startPoint x: 463, startPoint y: 243, endPoint x: 65, endPoint y: 253, distance: 398.8
click at [65, 253] on div at bounding box center [65, 244] width 3 height 30
click at [467, 244] on div "qui" at bounding box center [467, 243] width 5 height 5
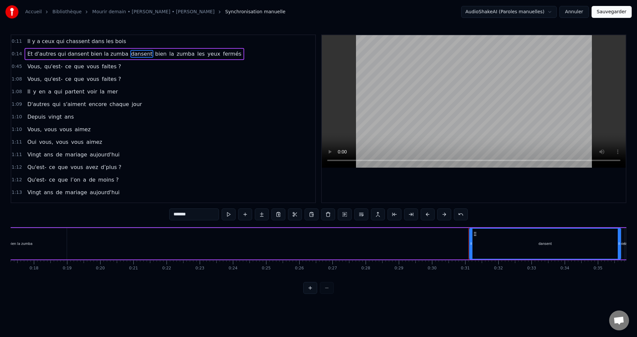
click at [519, 240] on div "dansent" at bounding box center [545, 244] width 151 height 30
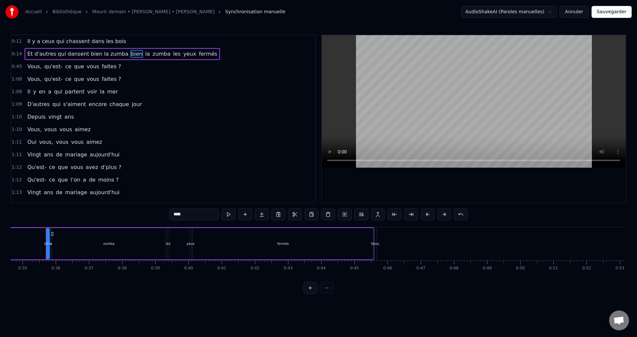
scroll to position [0, 1151]
click at [65, 246] on div "zumba" at bounding box center [106, 244] width 113 height 32
click at [48, 244] on div "la" at bounding box center [48, 243] width 3 height 5
click at [46, 244] on div "bien" at bounding box center [45, 243] width 7 height 5
type input "***"
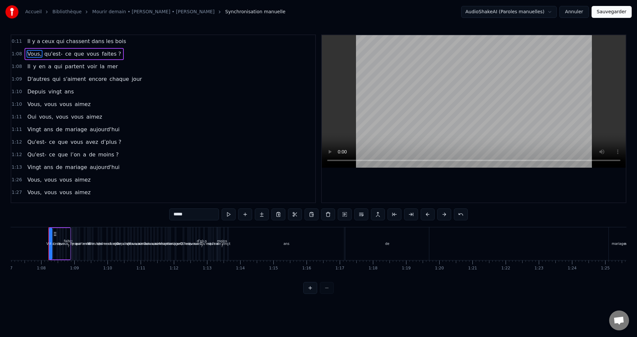
scroll to position [0, 2229]
drag, startPoint x: 478, startPoint y: 244, endPoint x: 45, endPoint y: 245, distance: 432.8
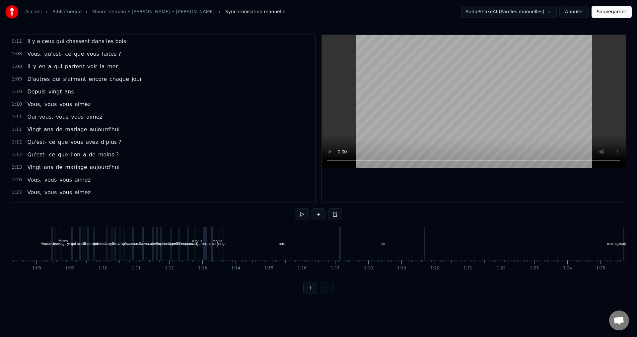
scroll to position [0, 2225]
click at [59, 244] on div "que" at bounding box center [60, 243] width 6 height 5
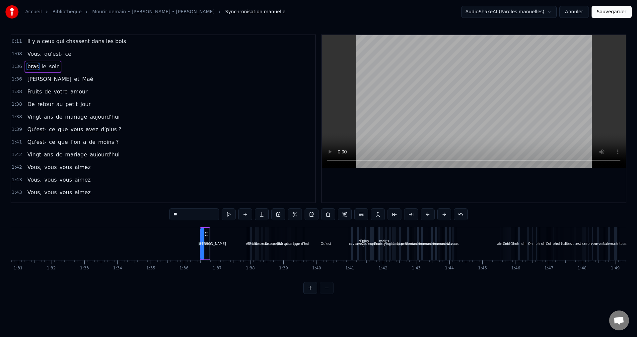
scroll to position [0, 3028]
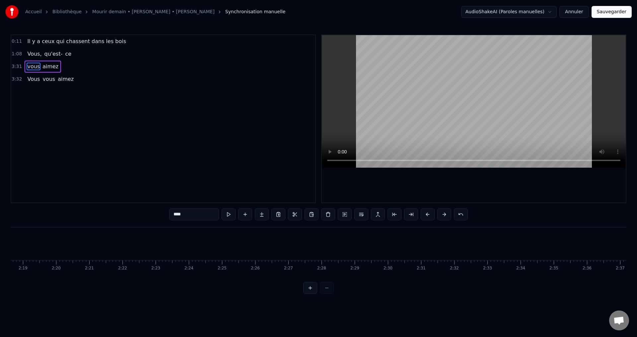
type input "*****"
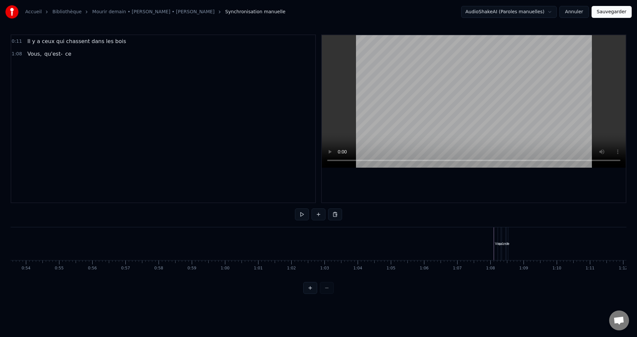
scroll to position [0, 1913]
click at [360, 251] on div "Vous," at bounding box center [361, 244] width 3 height 33
click at [365, 248] on div "qu'est-" at bounding box center [366, 244] width 4 height 32
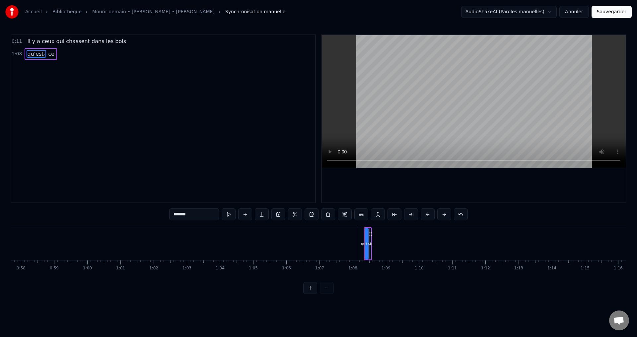
type input "**"
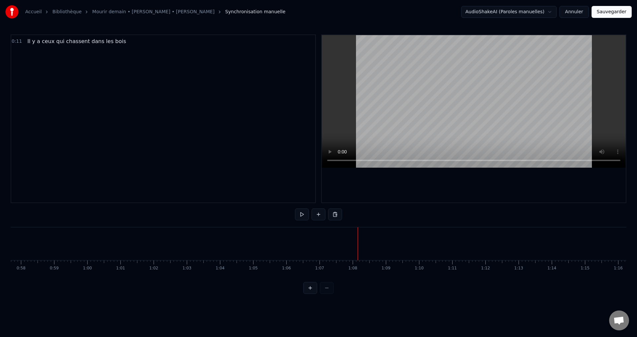
click at [94, 235] on div "Il y a ceux qui chassent dans les bois" at bounding box center [69, 244] width 99 height 33
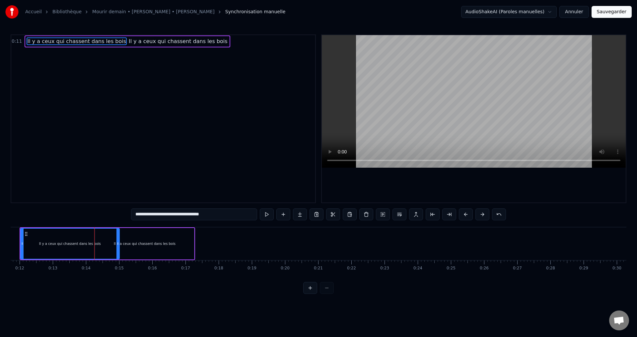
drag, startPoint x: 145, startPoint y: 244, endPoint x: 175, endPoint y: 242, distance: 30.5
click at [175, 242] on div "Il y a ceux qui chassent dans les bois" at bounding box center [144, 244] width 99 height 32
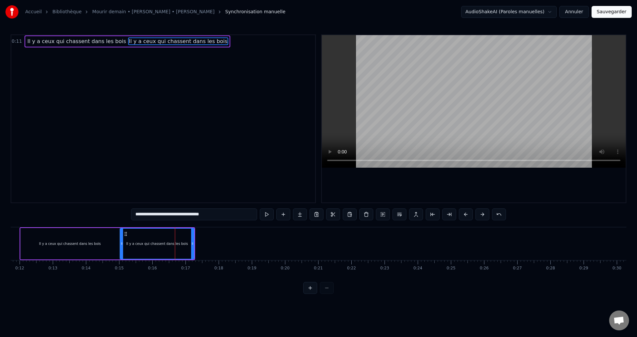
drag, startPoint x: 98, startPoint y: 244, endPoint x: 123, endPoint y: 248, distance: 25.2
click at [123, 248] on div at bounding box center [121, 244] width 3 height 30
drag, startPoint x: 193, startPoint y: 242, endPoint x: 251, endPoint y: 240, distance: 57.4
click at [251, 240] on div at bounding box center [249, 244] width 3 height 30
click at [143, 218] on input "**********" at bounding box center [194, 215] width 126 height 12
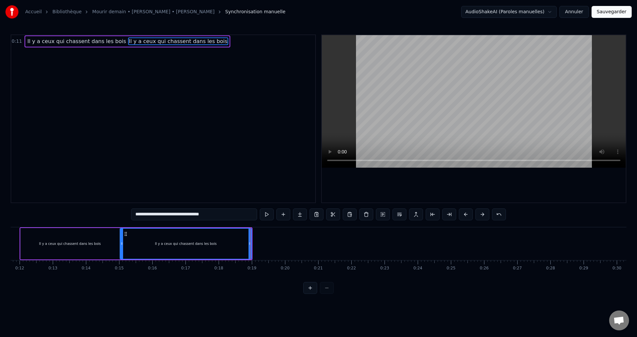
drag, startPoint x: 211, startPoint y: 216, endPoint x: 120, endPoint y: 212, distance: 90.9
click at [120, 212] on div "**********" at bounding box center [319, 164] width 616 height 260
paste input "**********"
type input "**********"
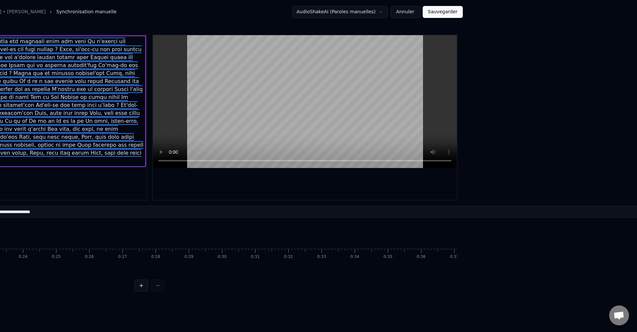
scroll to position [12, 615]
click at [229, 215] on input "text" at bounding box center [25, 212] width 4888 height 12
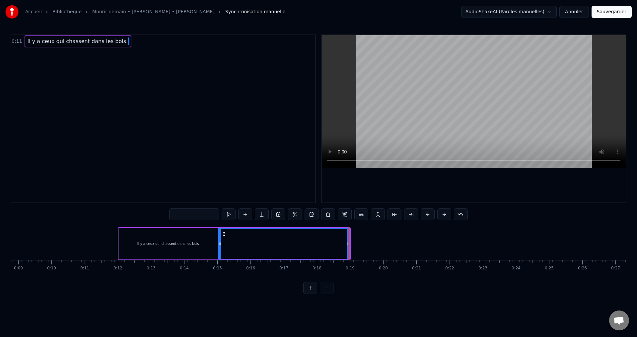
scroll to position [0, 295]
click at [253, 241] on div at bounding box center [280, 244] width 131 height 30
click at [206, 219] on input "text" at bounding box center [194, 215] width 50 height 12
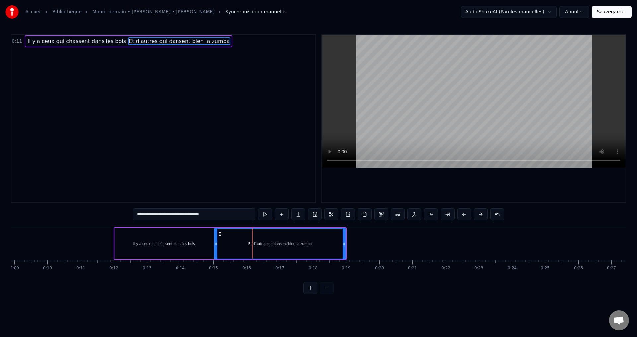
type input "**********"
drag, startPoint x: 385, startPoint y: 244, endPoint x: 366, endPoint y: 244, distance: 19.2
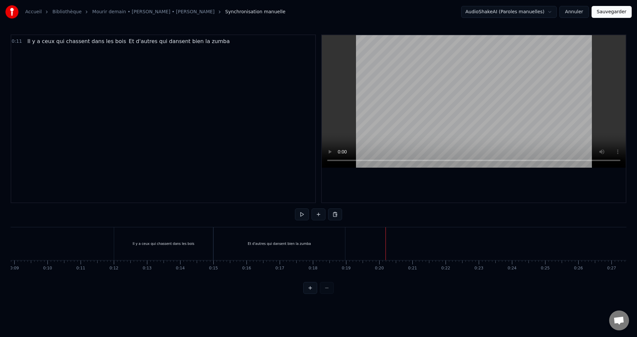
click at [308, 244] on div "Et d'autres qui dansent bien la zumba" at bounding box center [279, 244] width 131 height 33
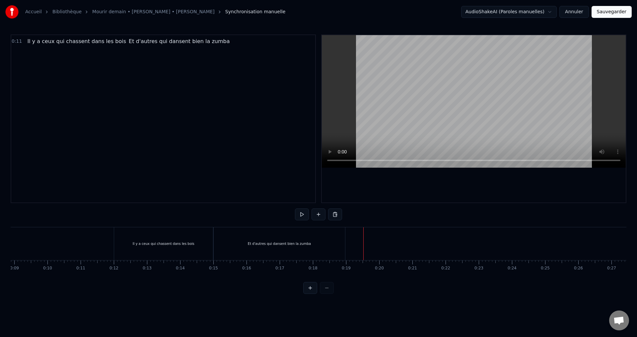
drag, startPoint x: 363, startPoint y: 234, endPoint x: 347, endPoint y: 236, distance: 16.3
click at [345, 235] on div "Et d'autres qui dansent bien la zumba" at bounding box center [279, 244] width 132 height 33
click at [298, 242] on div "Et d'autres qui dansent bien la zumba" at bounding box center [279, 243] width 63 height 5
click at [304, 236] on div "Et d'autres qui dansent bien la zumba" at bounding box center [279, 244] width 131 height 33
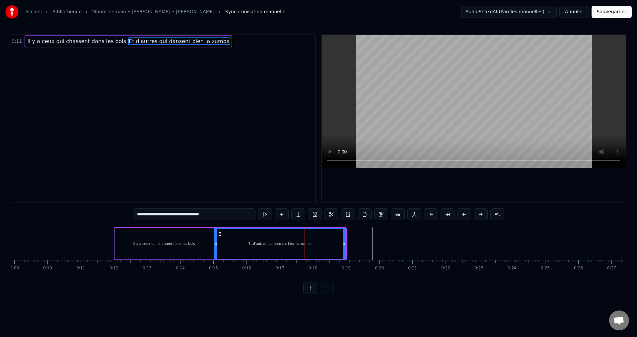
click at [178, 235] on div "Il y a ceux qui chassent dans les bois" at bounding box center [164, 244] width 99 height 32
type input "**********"
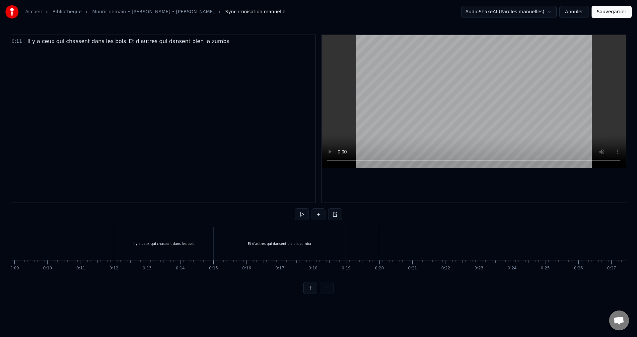
click at [301, 232] on div "Et d'autres qui dansent bien la zumba" at bounding box center [279, 244] width 131 height 33
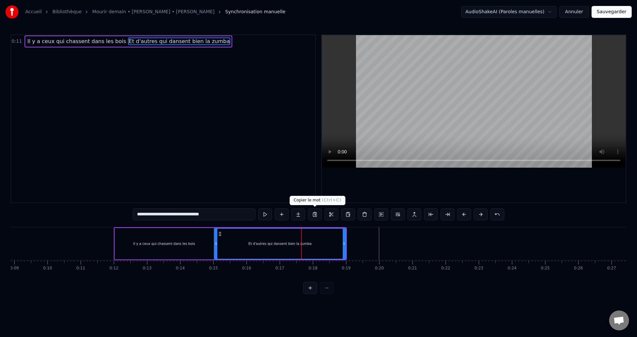
click at [313, 214] on button at bounding box center [315, 215] width 14 height 12
click at [348, 215] on button at bounding box center [348, 215] width 14 height 12
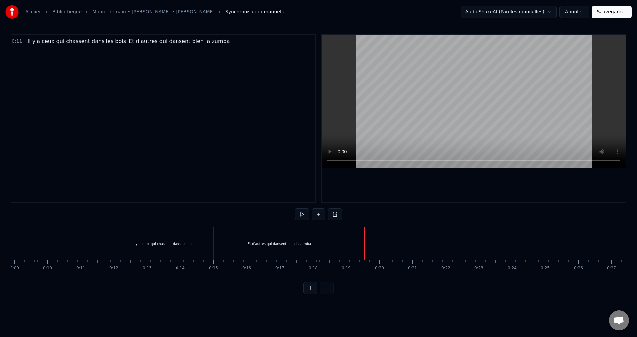
click at [264, 236] on div "Et d'autres qui dansent bien la zumba" at bounding box center [279, 244] width 131 height 33
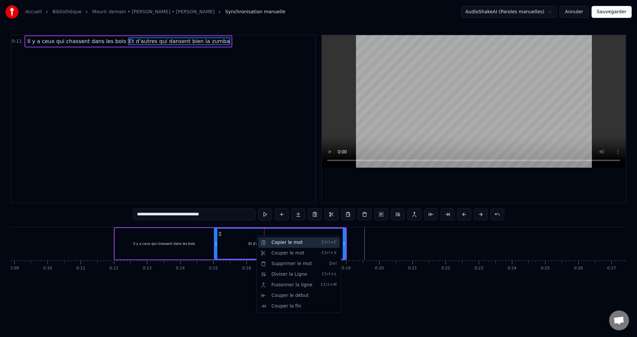
click at [285, 244] on div "Copier le mot Ctrl+C" at bounding box center [299, 242] width 82 height 11
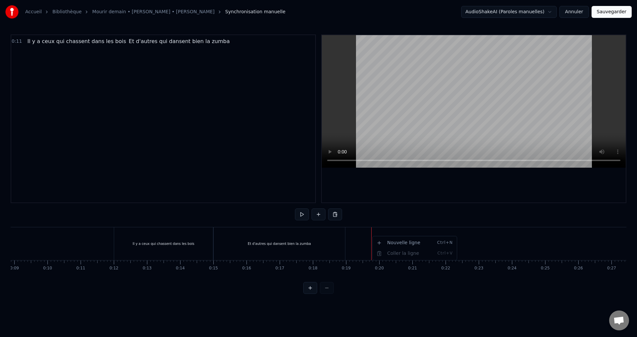
click at [332, 215] on html "Accueil Bibliothèque Mourir demain • [PERSON_NAME] • [PERSON_NAME] Synchronisat…" at bounding box center [318, 152] width 637 height 305
drag, startPoint x: 332, startPoint y: 215, endPoint x: 326, endPoint y: 221, distance: 8.5
click at [333, 215] on button at bounding box center [335, 215] width 14 height 12
click at [277, 248] on div "Et d'autres qui dansent bien la zumba" at bounding box center [279, 244] width 131 height 33
